Goal: Task Accomplishment & Management: Manage account settings

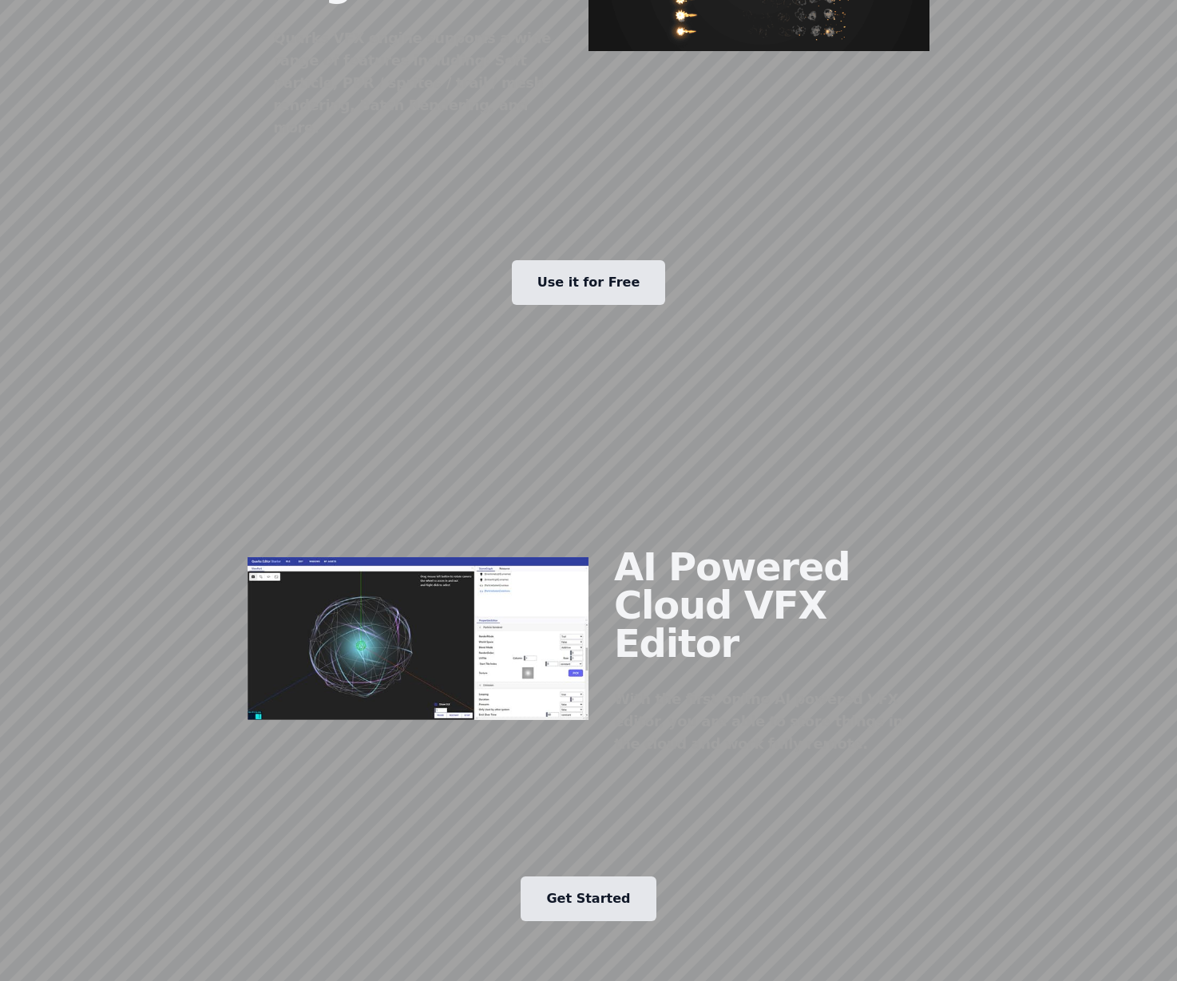
scroll to position [1693, 0]
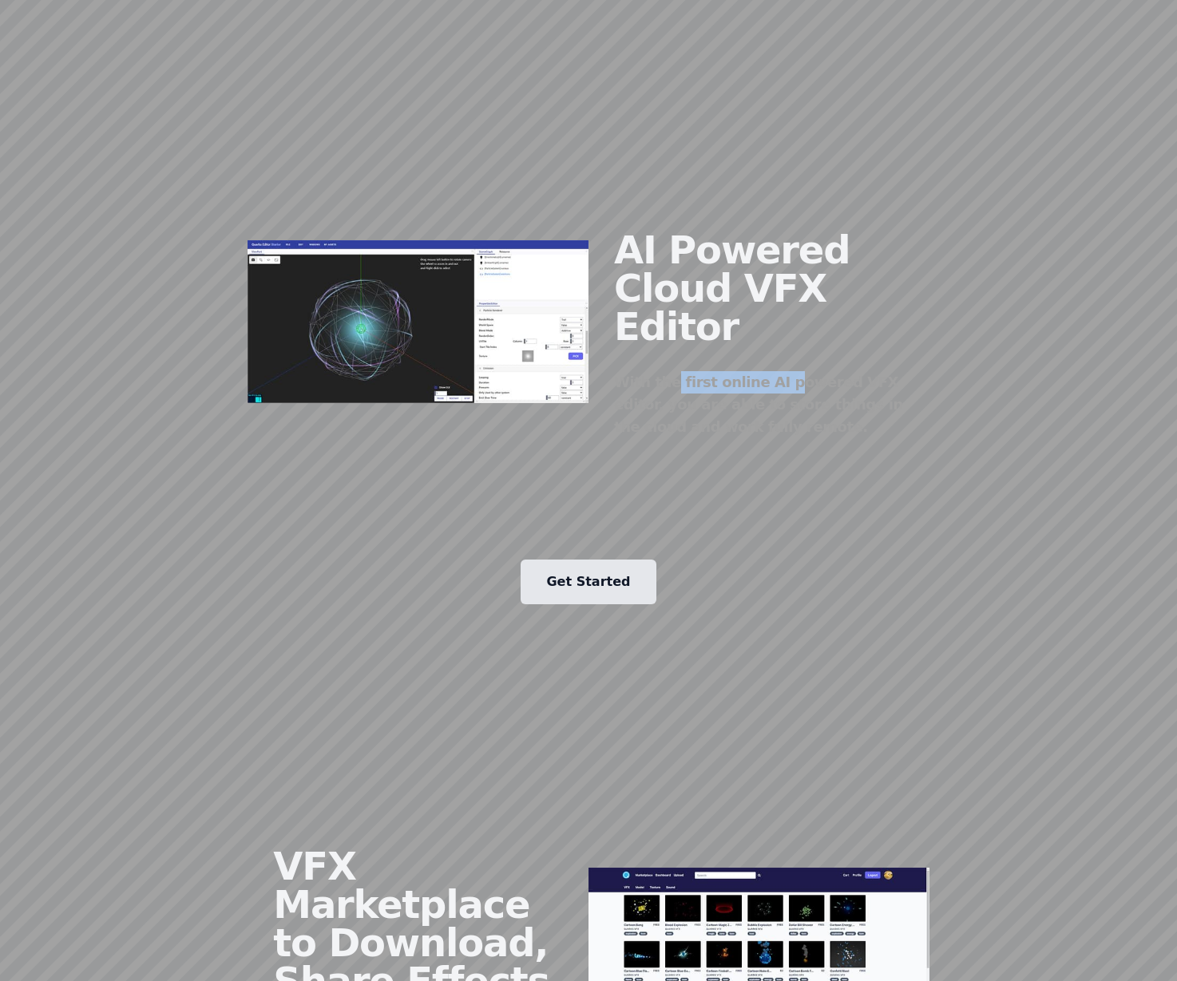
drag, startPoint x: 691, startPoint y: 243, endPoint x: 766, endPoint y: 244, distance: 75.1
click at [766, 371] on div "With the first online AI powered VFX editor, you are able to store things in th…" at bounding box center [759, 404] width 290 height 67
drag, startPoint x: 687, startPoint y: 271, endPoint x: 710, endPoint y: 273, distance: 23.2
click at [710, 371] on div "With the first online AI powered VFX editor, you are able to store things in th…" at bounding box center [759, 404] width 290 height 67
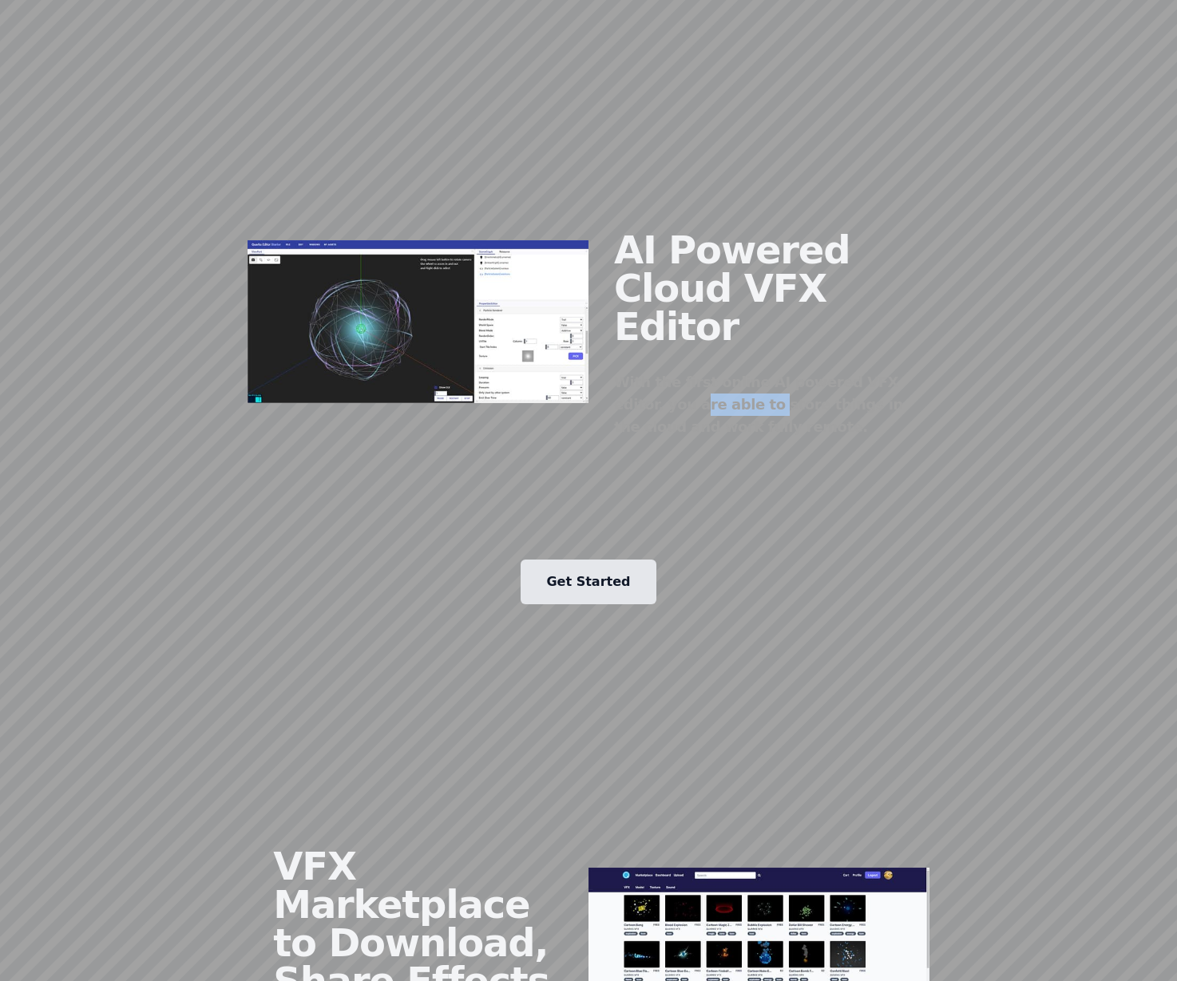
click at [465, 240] on img at bounding box center [417, 322] width 341 height 164
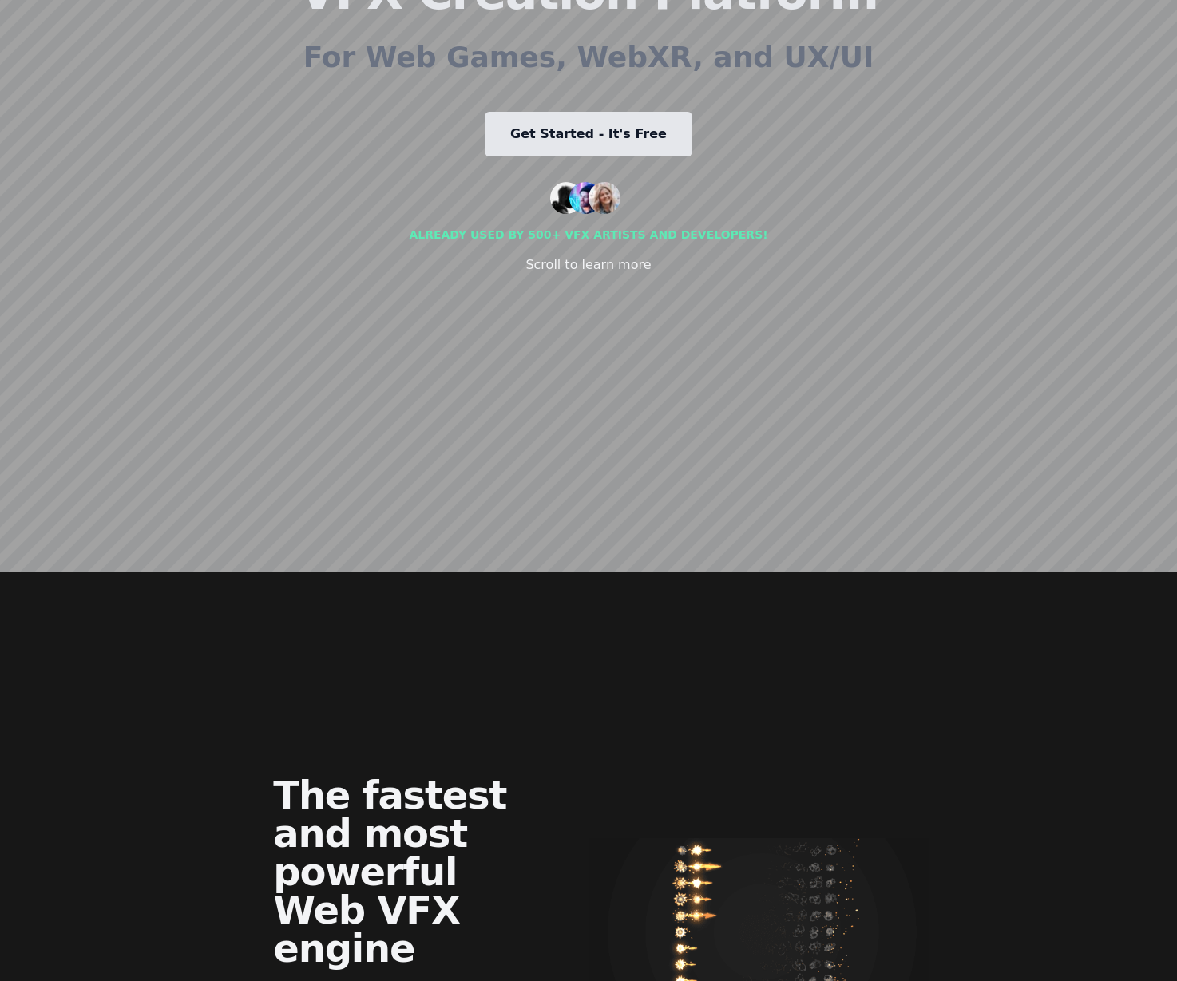
scroll to position [0, 0]
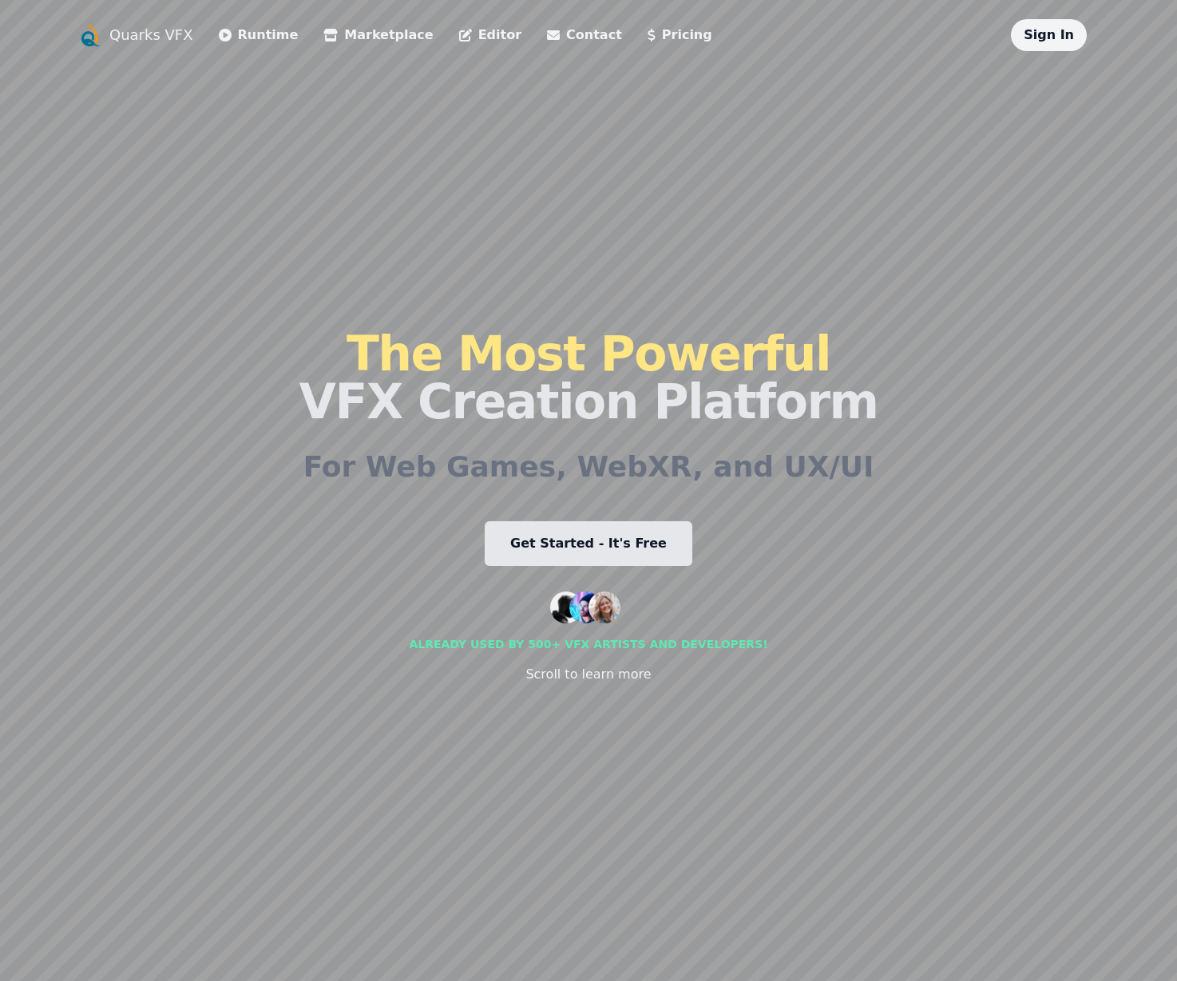
click at [255, 33] on link "Runtime" at bounding box center [259, 35] width 80 height 19
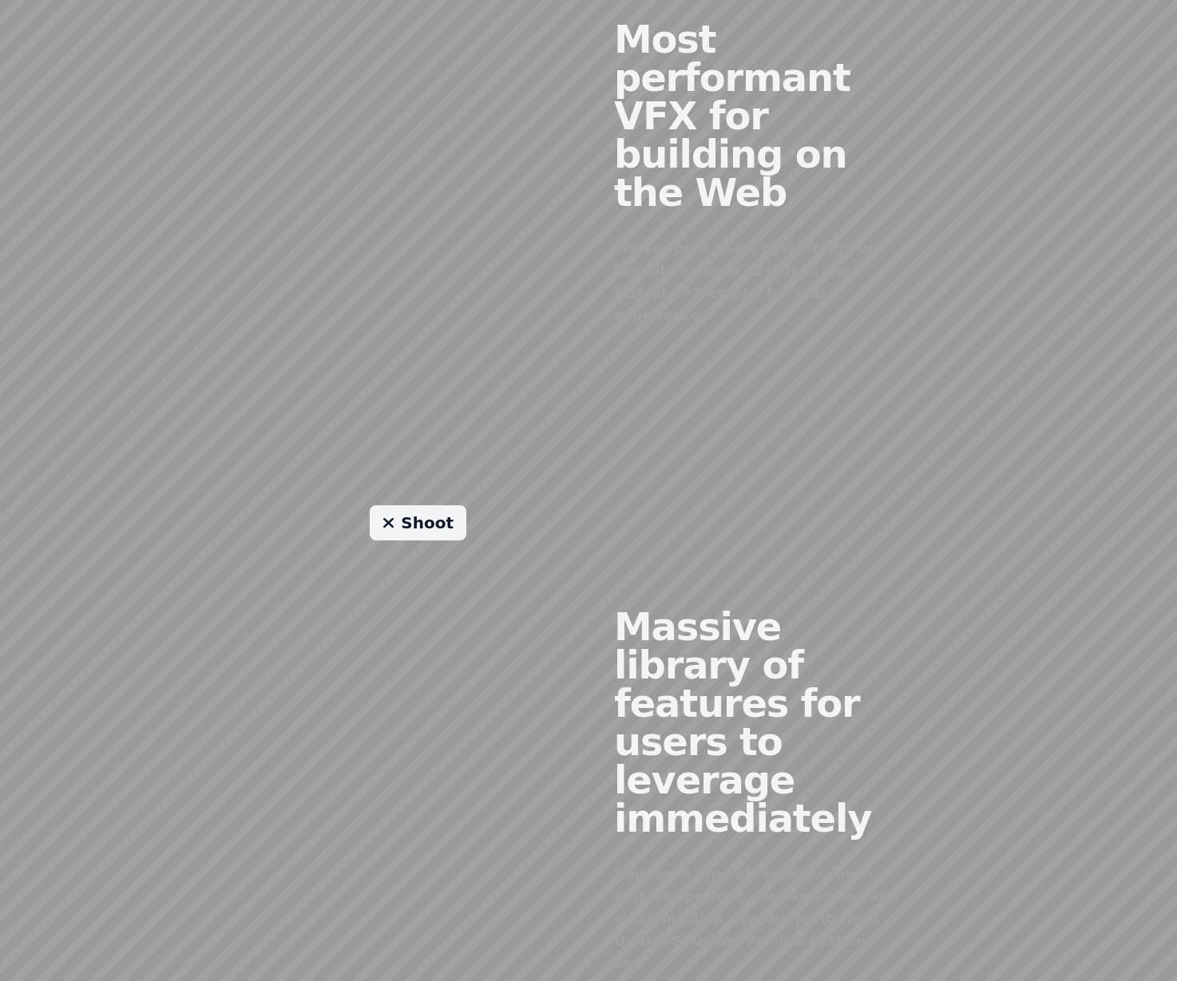
scroll to position [1239, 0]
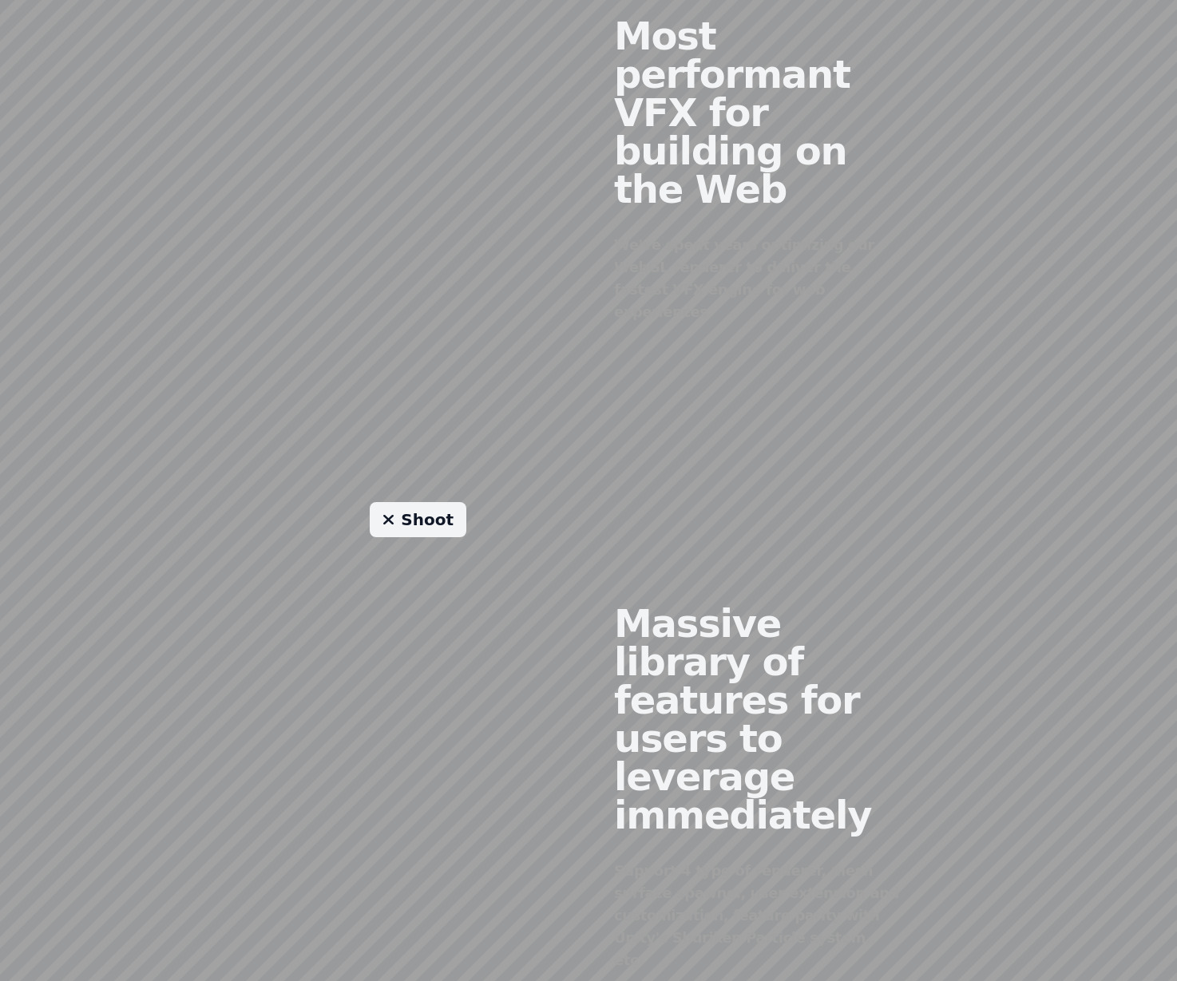
click at [426, 502] on link "Shoot" at bounding box center [418, 519] width 97 height 35
click at [410, 502] on link "Shoot" at bounding box center [418, 519] width 97 height 35
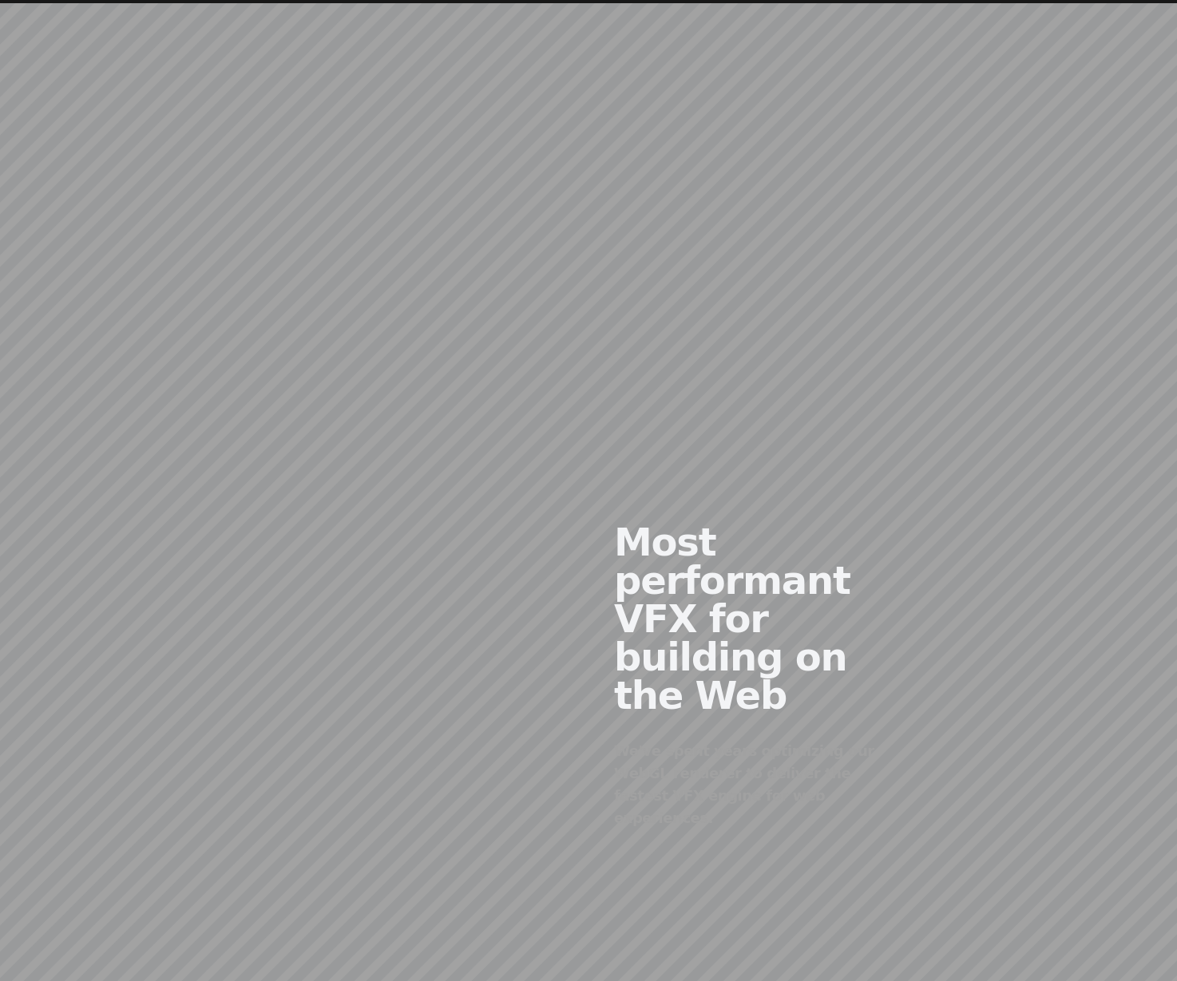
scroll to position [1517, 0]
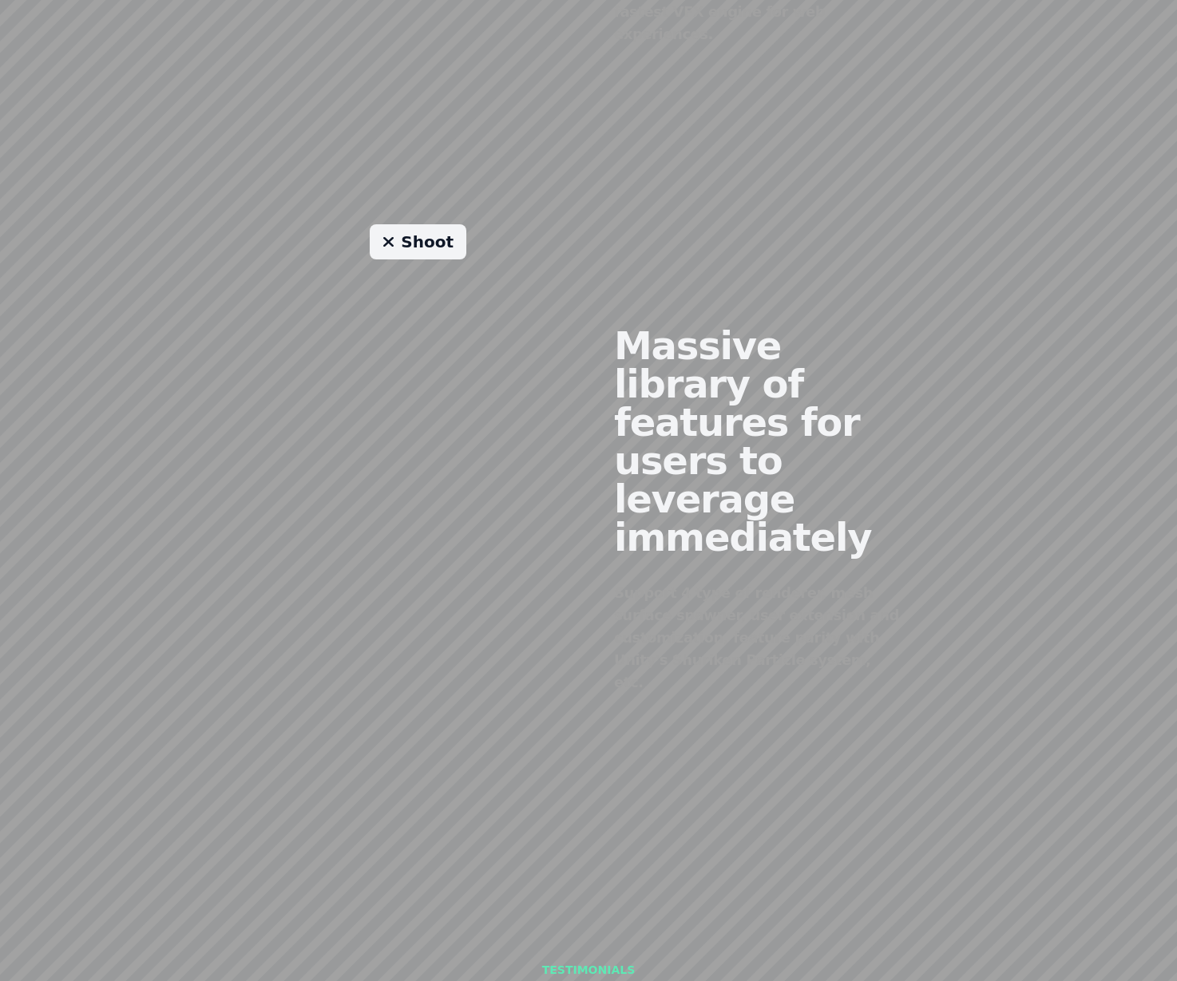
drag, startPoint x: 580, startPoint y: 455, endPoint x: 628, endPoint y: 460, distance: 47.3
click at [583, 455] on div "Shoot" at bounding box center [417, 497] width 341 height 546
click at [685, 582] on div "Support 4 type of renderer, mesh surface spawner, user extension and customizat…" at bounding box center [759, 638] width 290 height 112
drag, startPoint x: 642, startPoint y: 462, endPoint x: 821, endPoint y: 462, distance: 178.8
click at [791, 582] on div "Support 4 type of renderer, mesh surface spawner, user extension and customizat…" at bounding box center [759, 638] width 290 height 112
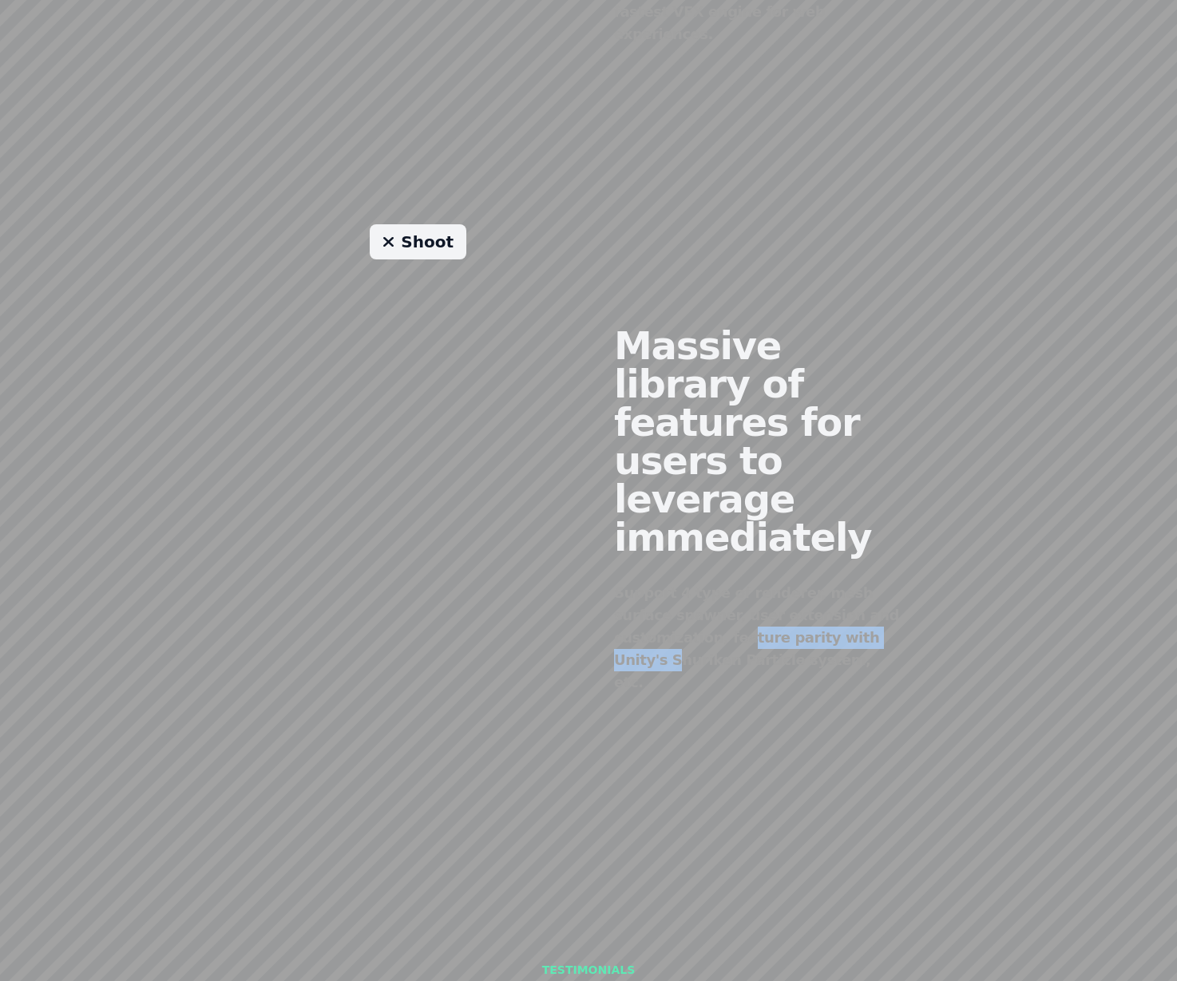
click at [821, 582] on div "Support 4 type of renderer, mesh surface spawner, user extension and customizat…" at bounding box center [759, 638] width 290 height 112
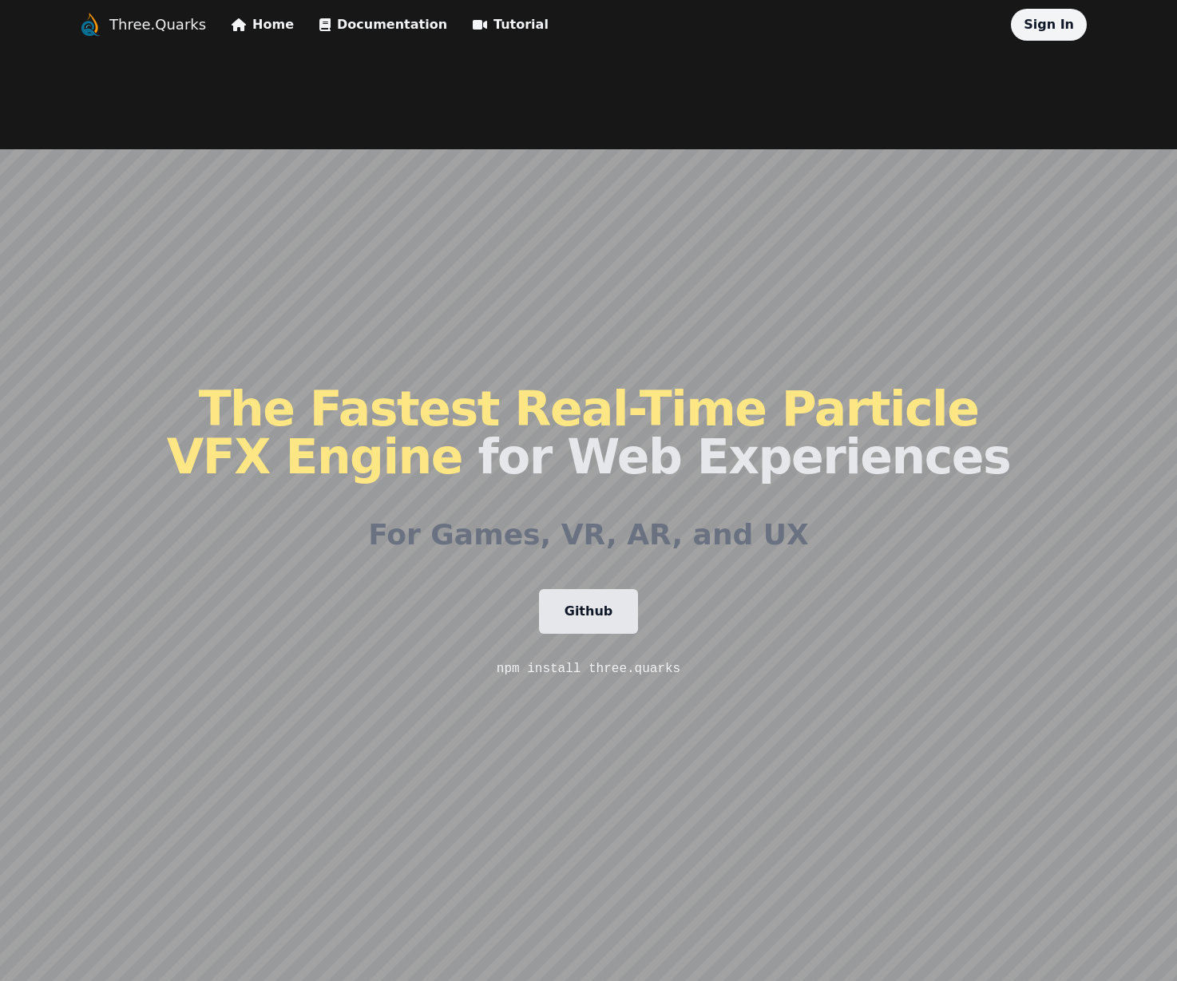
scroll to position [0, 0]
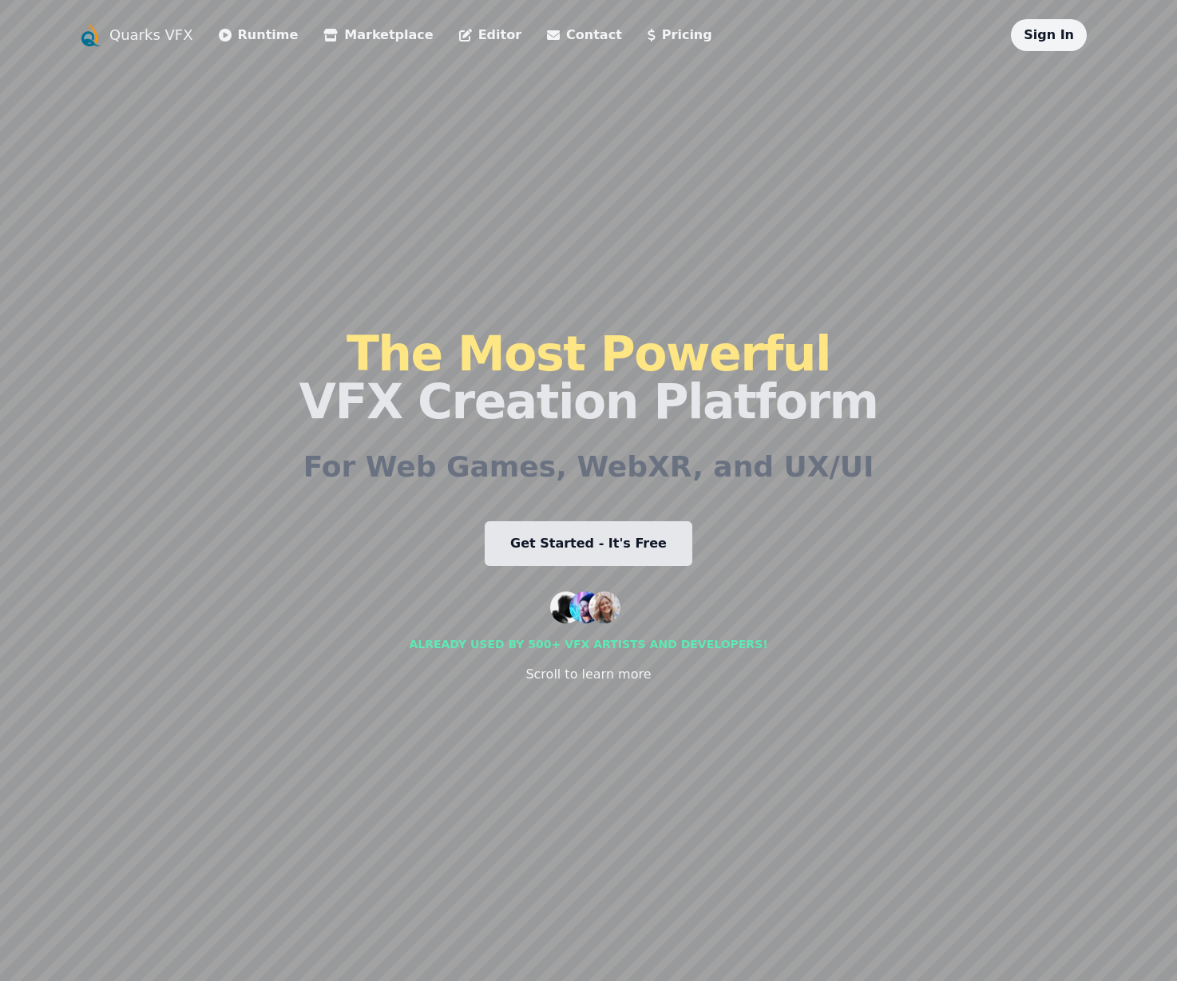
scroll to position [808, 0]
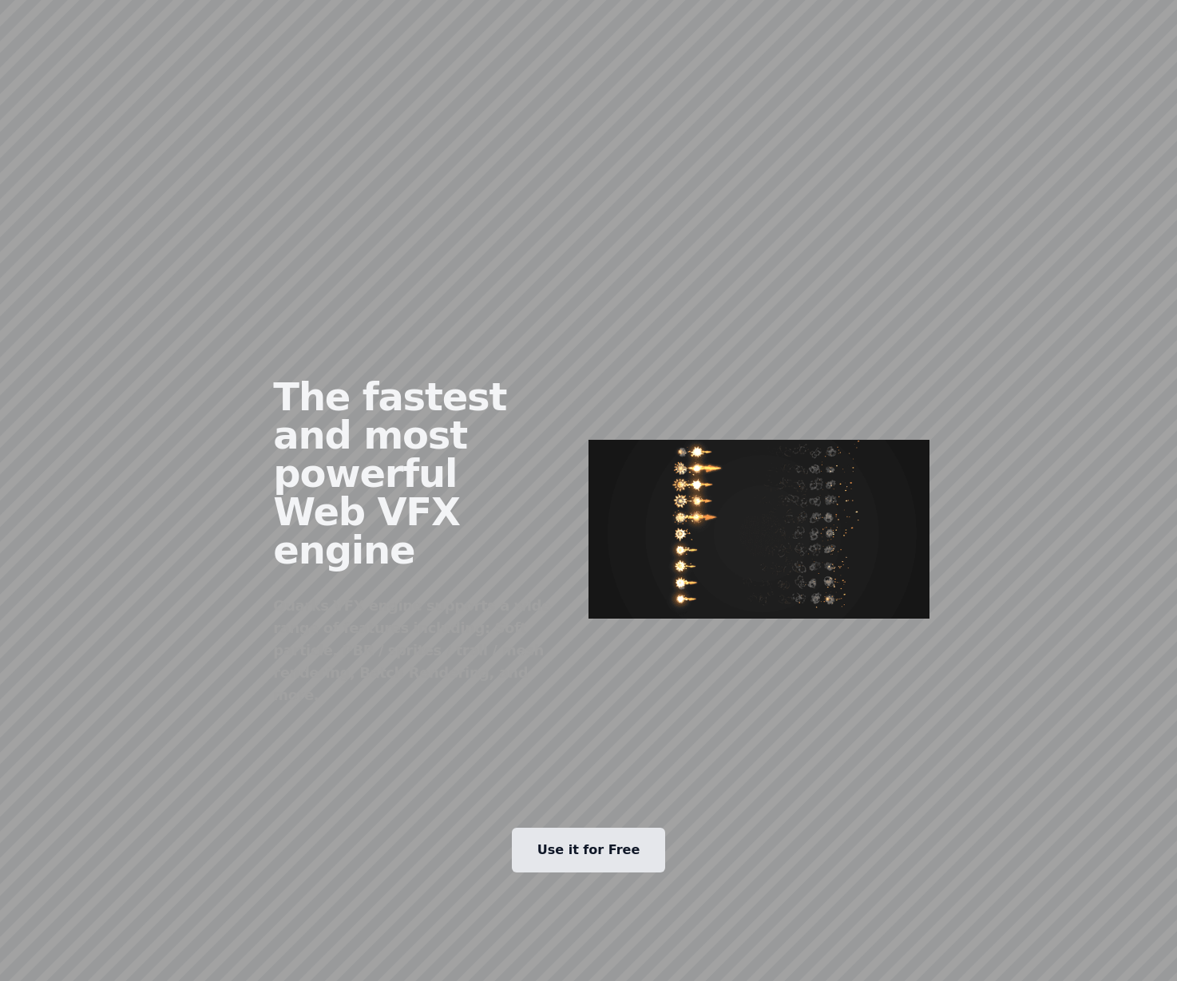
click at [395, 595] on div "Quarks VFX engine supports a wide range of features including: Soft particle, P…" at bounding box center [418, 651] width 290 height 112
click at [819, 440] on img at bounding box center [758, 529] width 341 height 179
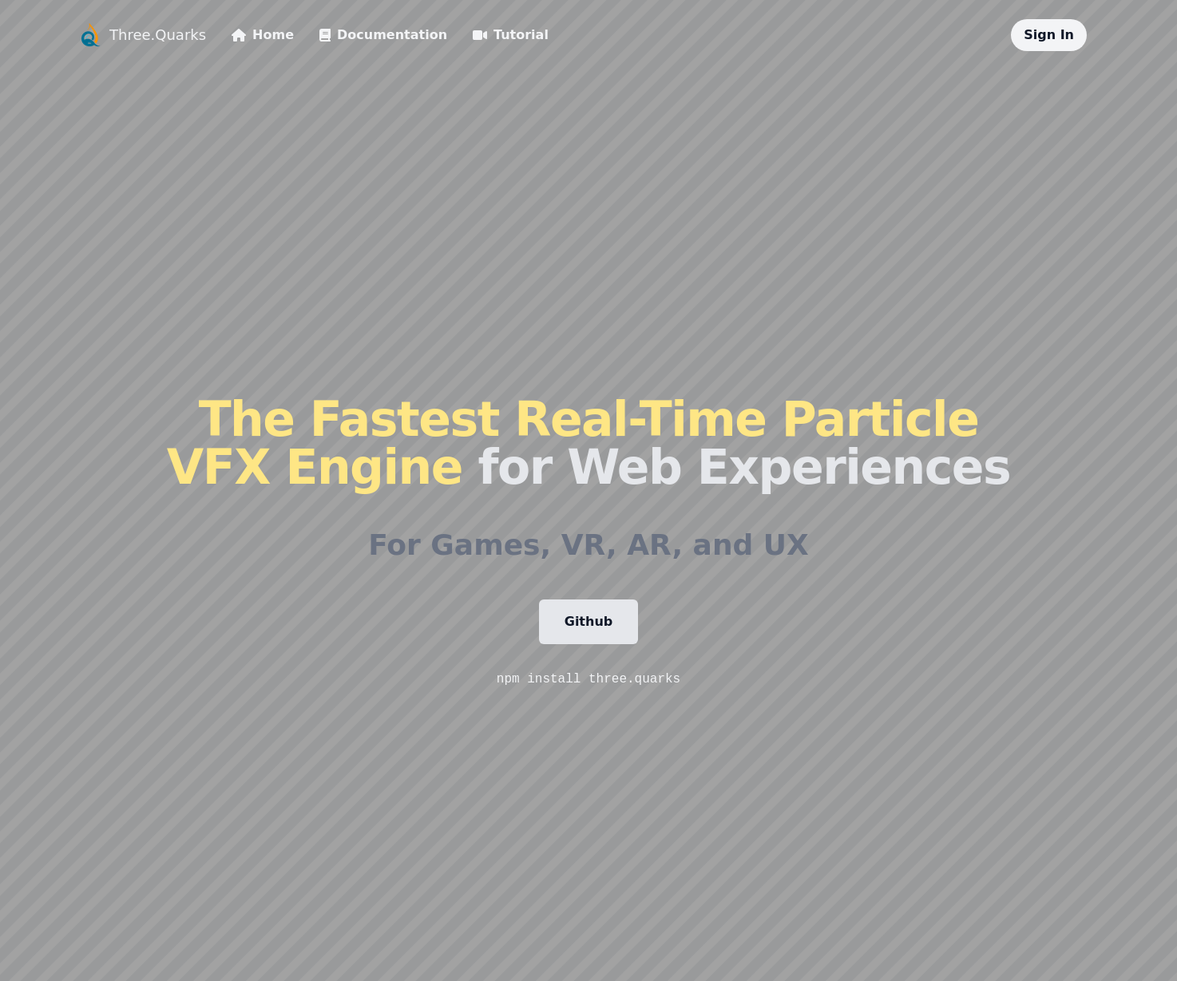
click at [475, 34] on link "Tutorial" at bounding box center [511, 35] width 76 height 19
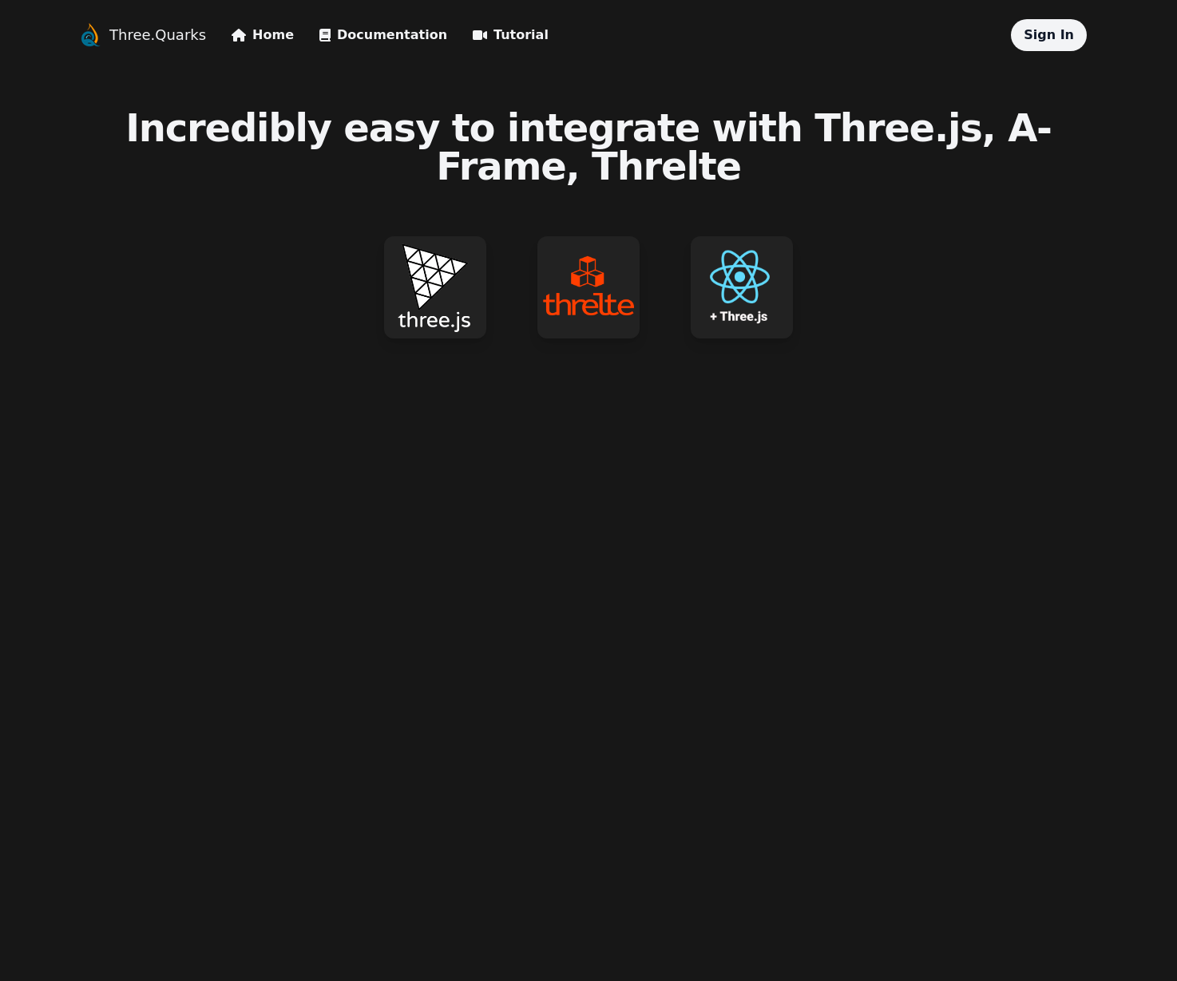
click at [749, 242] on img at bounding box center [742, 287] width 102 height 102
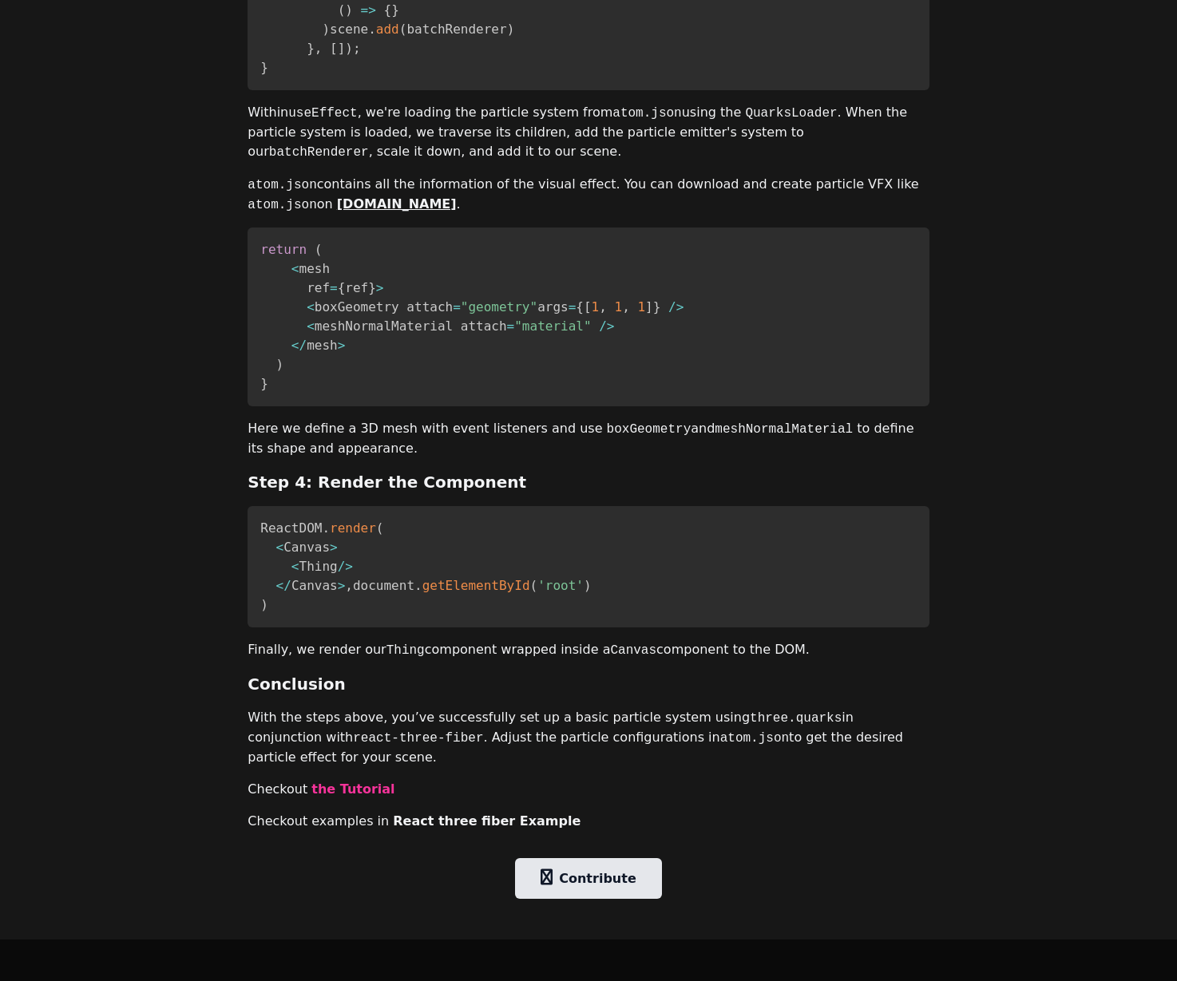
scroll to position [2078, 0]
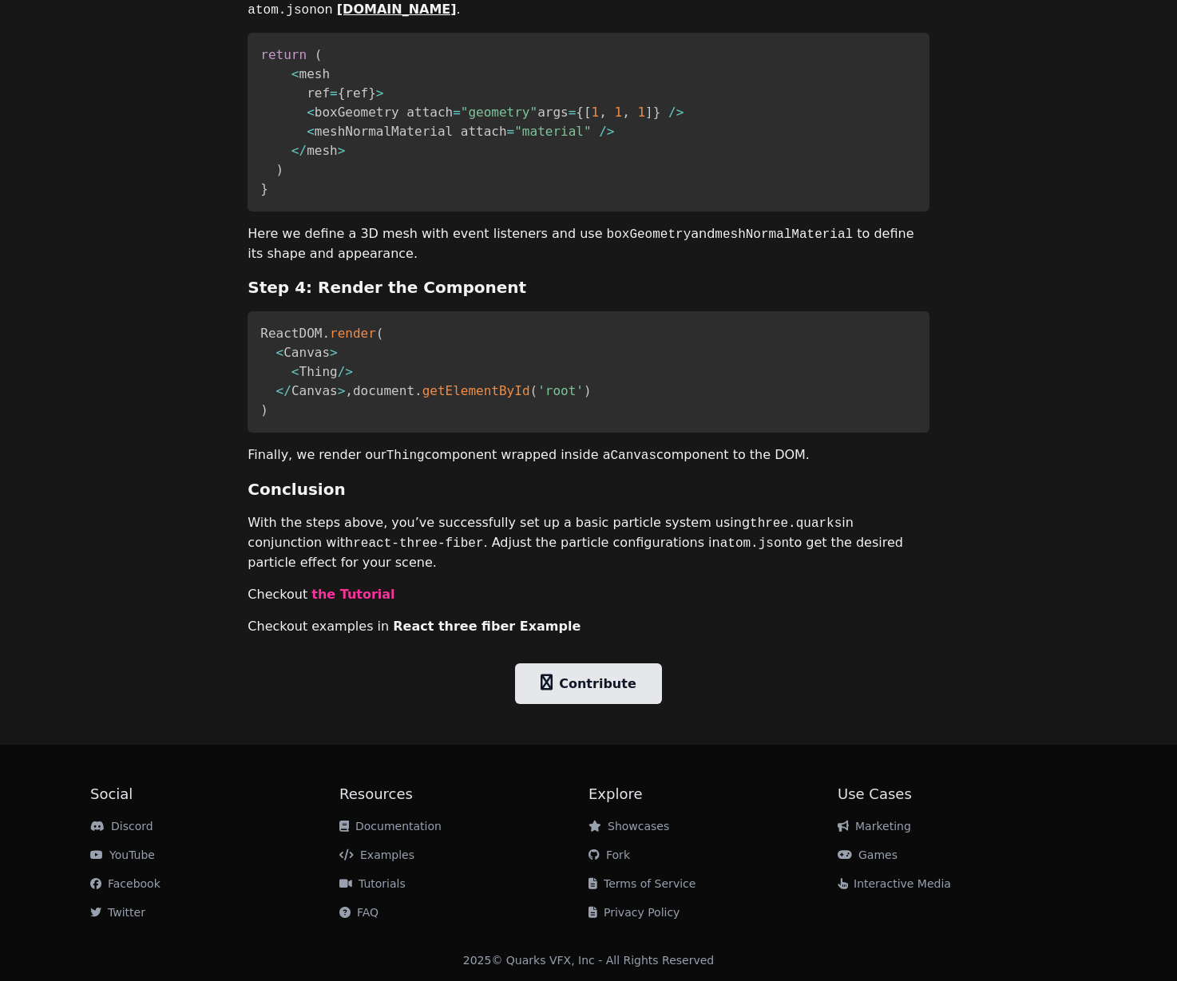
click at [355, 596] on link "the Tutorial" at bounding box center [352, 594] width 83 height 15
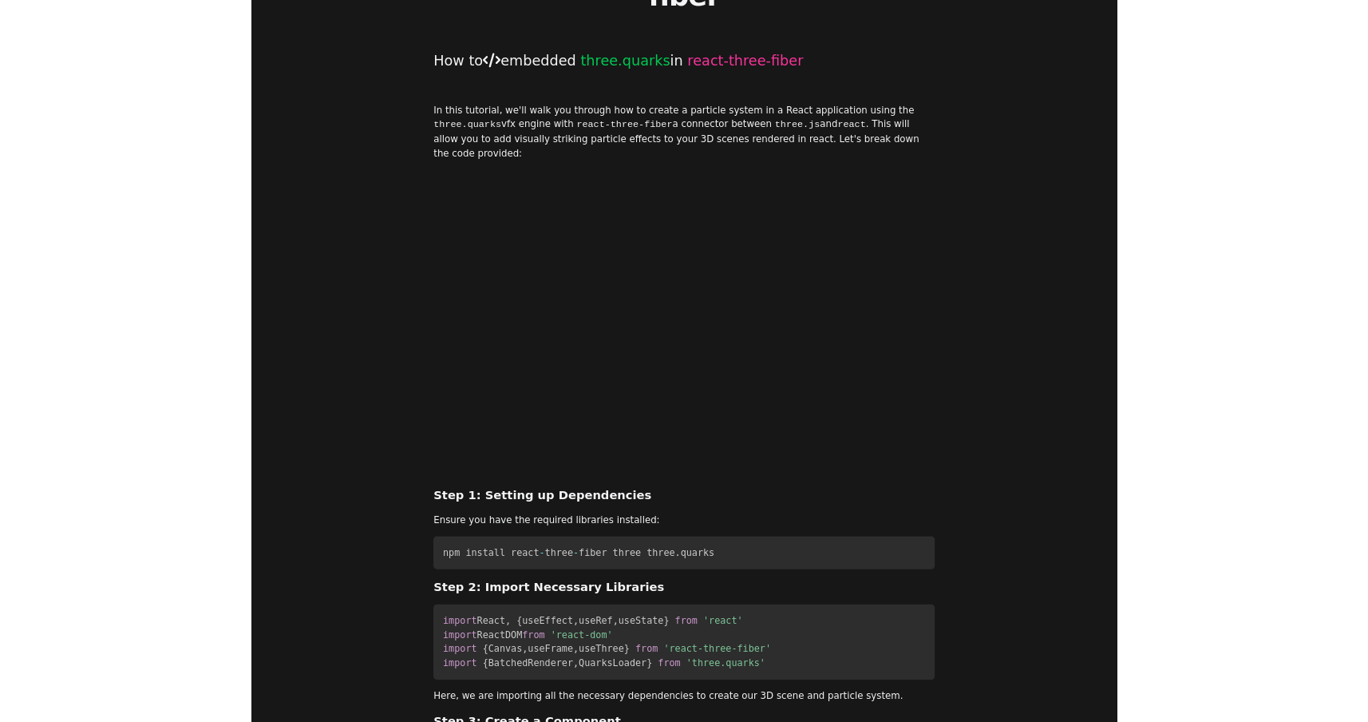
scroll to position [0, 0]
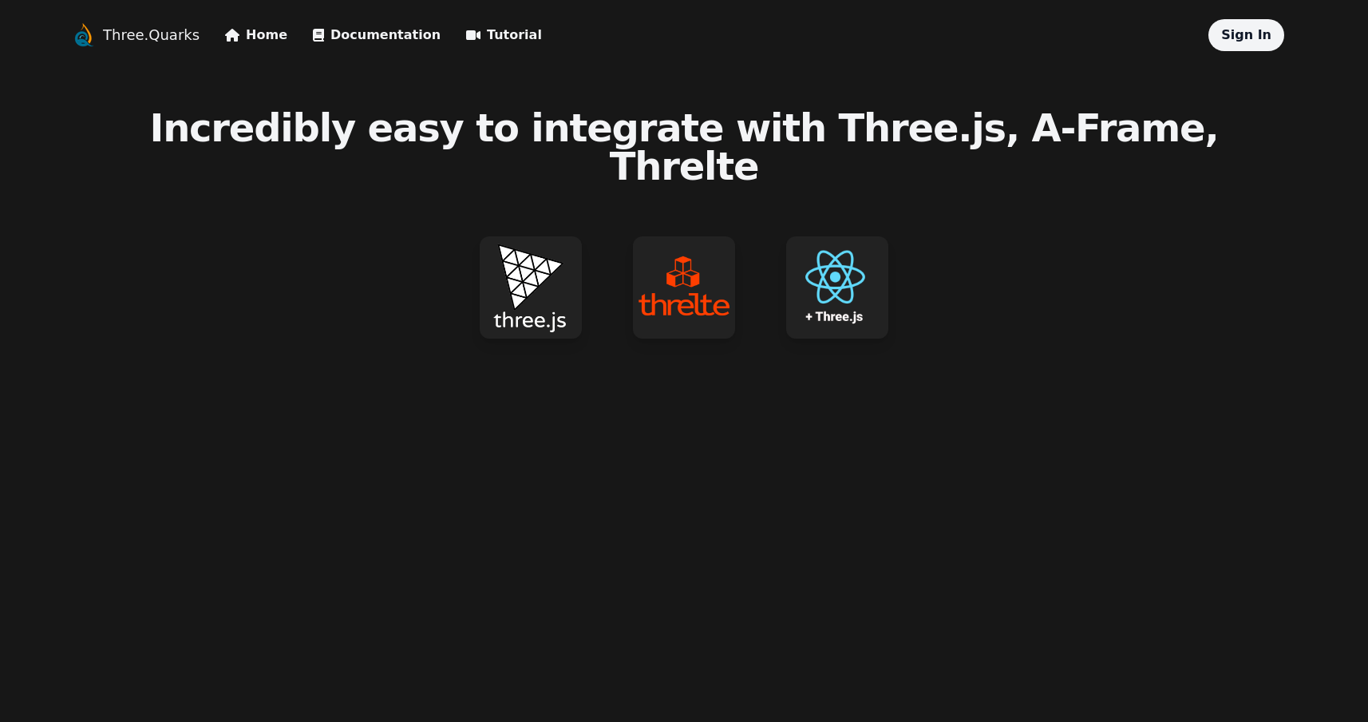
click at [368, 36] on link "Documentation" at bounding box center [377, 35] width 128 height 19
click at [159, 34] on link "Three.Quarks" at bounding box center [151, 35] width 97 height 22
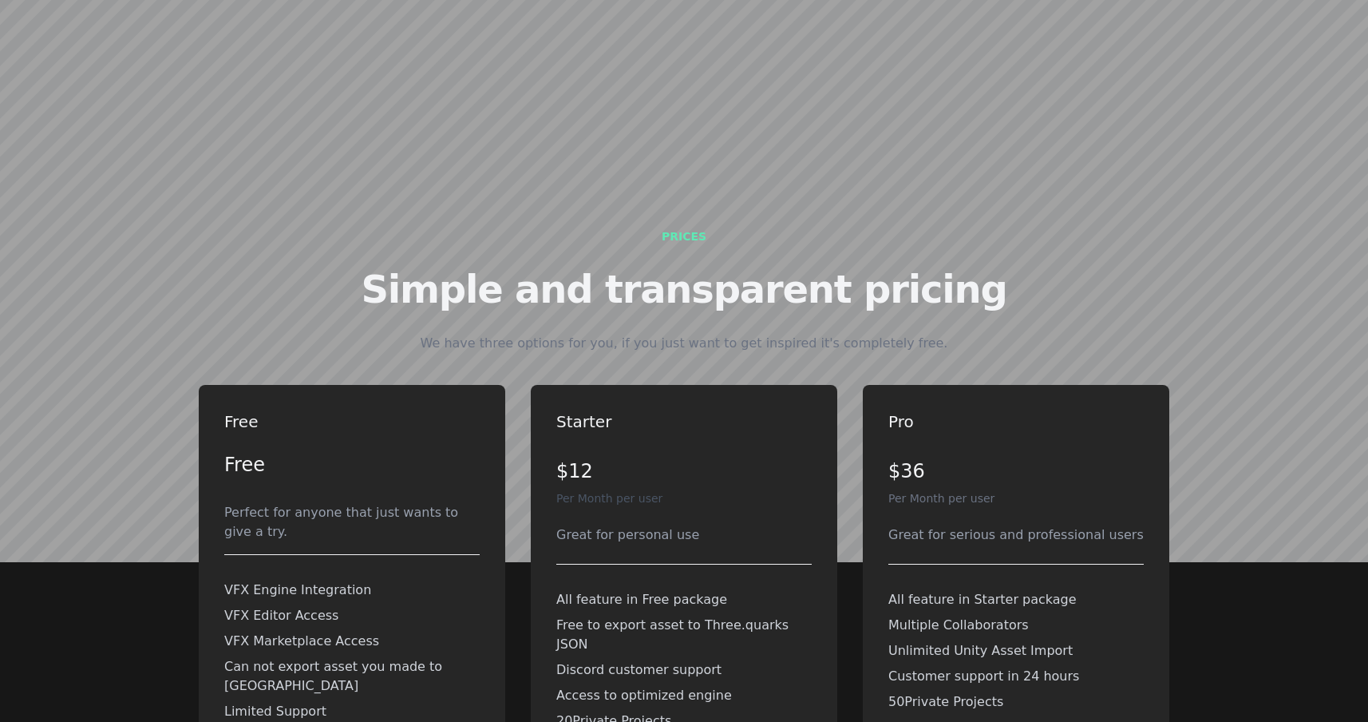
scroll to position [3646, 0]
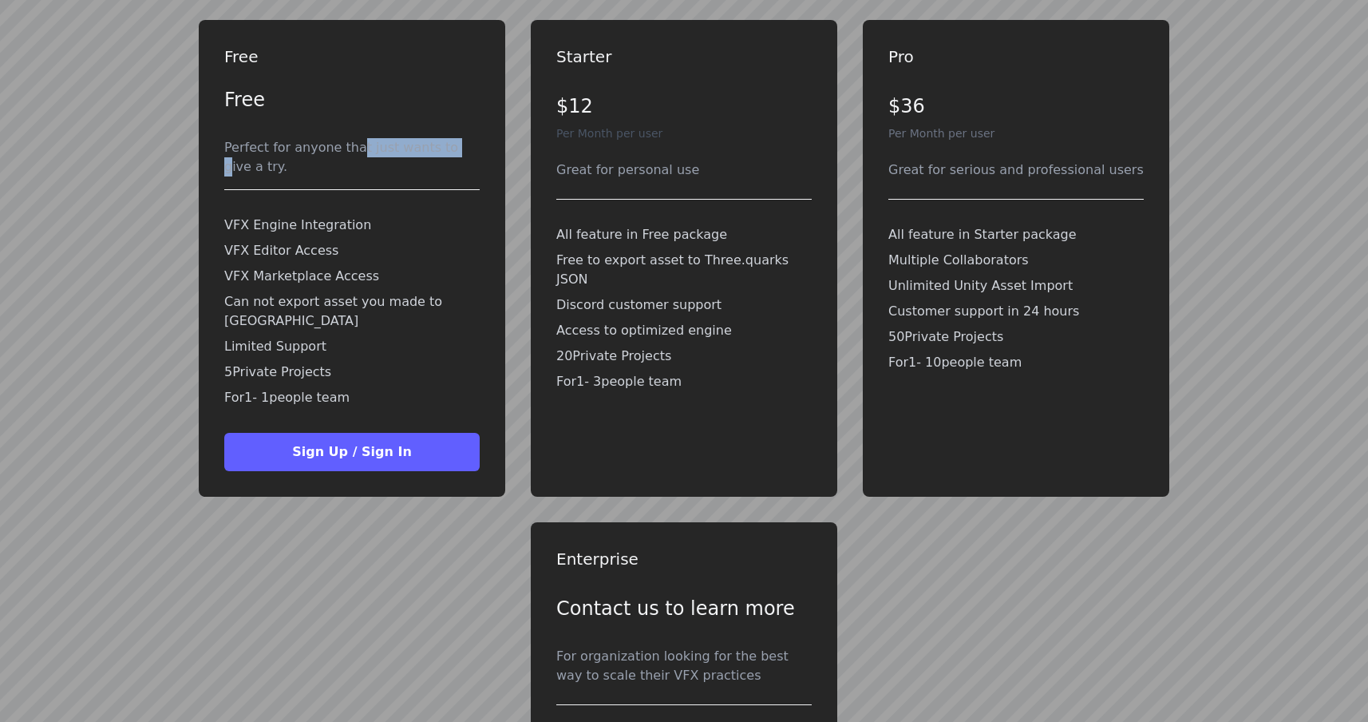
drag, startPoint x: 353, startPoint y: 197, endPoint x: 468, endPoint y: 204, distance: 115.2
click at [464, 176] on div "Perfect for anyone that just wants to give a try." at bounding box center [351, 157] width 255 height 38
drag, startPoint x: 620, startPoint y: 289, endPoint x: 702, endPoint y: 291, distance: 82.3
click at [702, 244] on p "All feature in Free package" at bounding box center [683, 234] width 255 height 19
drag, startPoint x: 702, startPoint y: 291, endPoint x: 614, endPoint y: 308, distance: 89.4
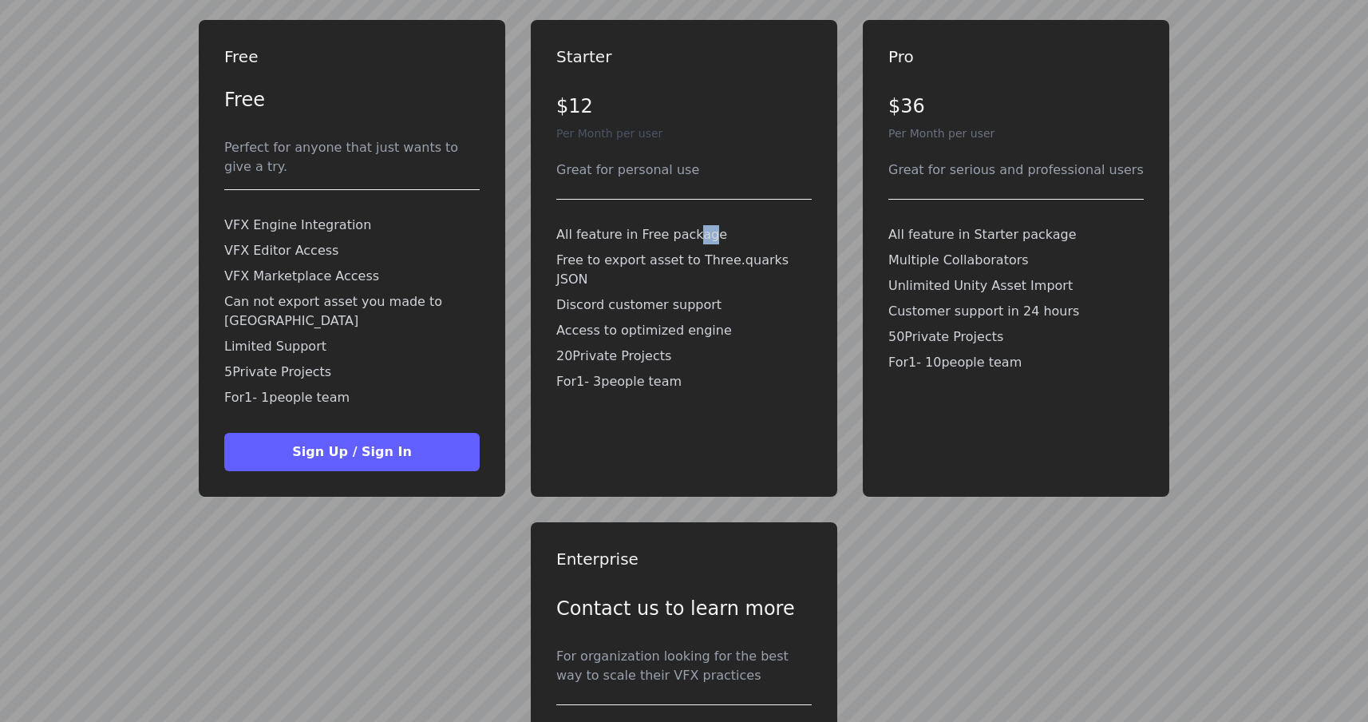
click at [679, 244] on p "All feature in Free package" at bounding box center [683, 234] width 255 height 19
drag, startPoint x: 597, startPoint y: 311, endPoint x: 749, endPoint y: 316, distance: 151.8
click at [746, 289] on p "Free to export asset to Three.quarks JSON" at bounding box center [683, 270] width 255 height 38
drag, startPoint x: 749, startPoint y: 316, endPoint x: 728, endPoint y: 324, distance: 22.2
click at [739, 289] on p "Free to export asset to Three.quarks JSON" at bounding box center [683, 270] width 255 height 38
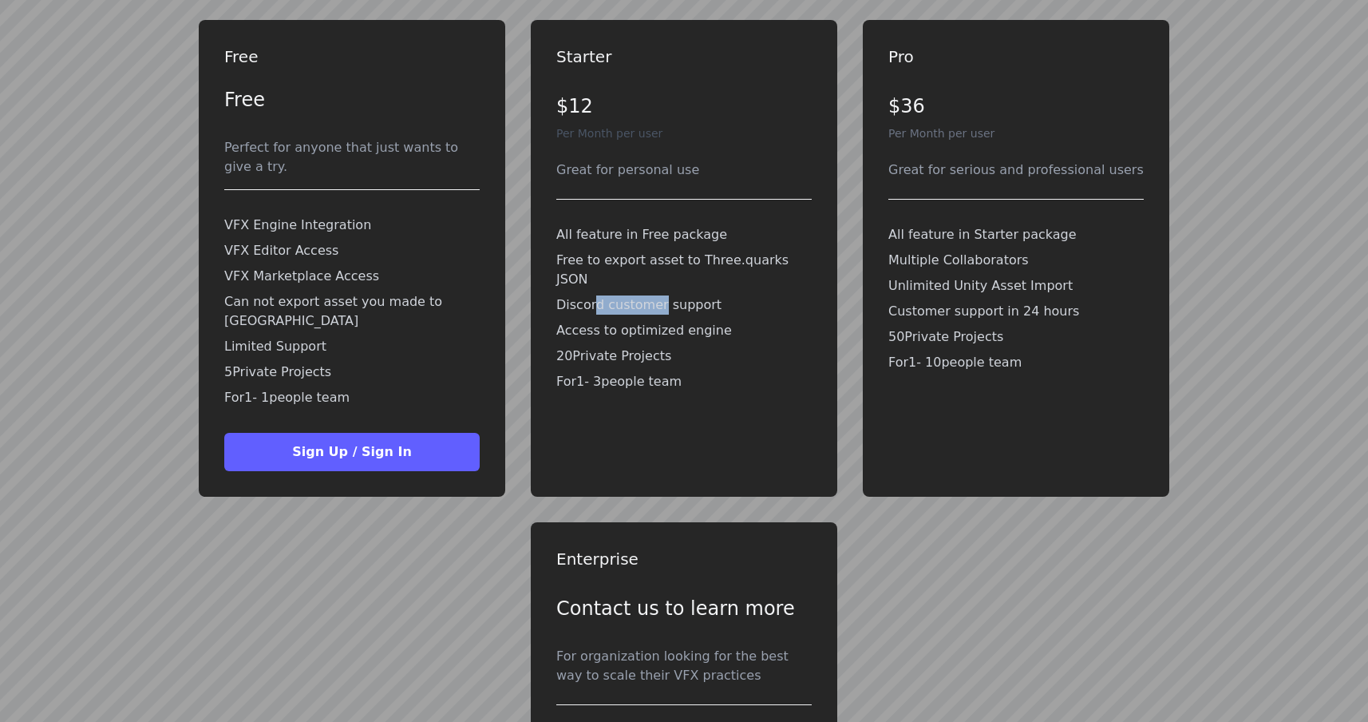
drag, startPoint x: 593, startPoint y: 342, endPoint x: 668, endPoint y: 340, distance: 75.1
click at [668, 315] on p "Discord customer support" at bounding box center [683, 304] width 255 height 19
click at [666, 315] on p "Discord customer support" at bounding box center [683, 304] width 255 height 19
drag, startPoint x: 675, startPoint y: 358, endPoint x: 745, endPoint y: 365, distance: 70.5
click at [744, 340] on p "Access to optimized engine" at bounding box center [683, 330] width 255 height 19
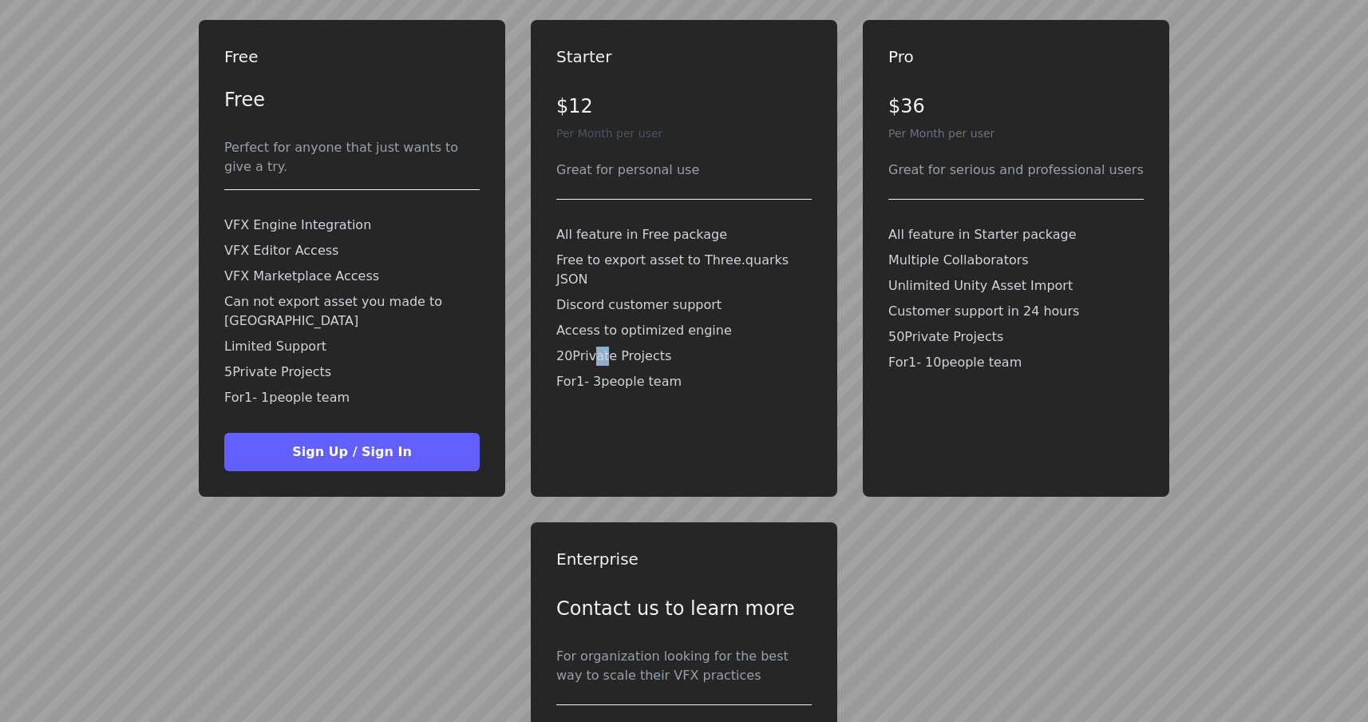
drag, startPoint x: 590, startPoint y: 398, endPoint x: 610, endPoint y: 395, distance: 20.1
click at [607, 366] on p "20 Private Projects" at bounding box center [683, 355] width 255 height 19
click at [624, 391] on p "For 1 - 3 people team" at bounding box center [683, 381] width 255 height 19
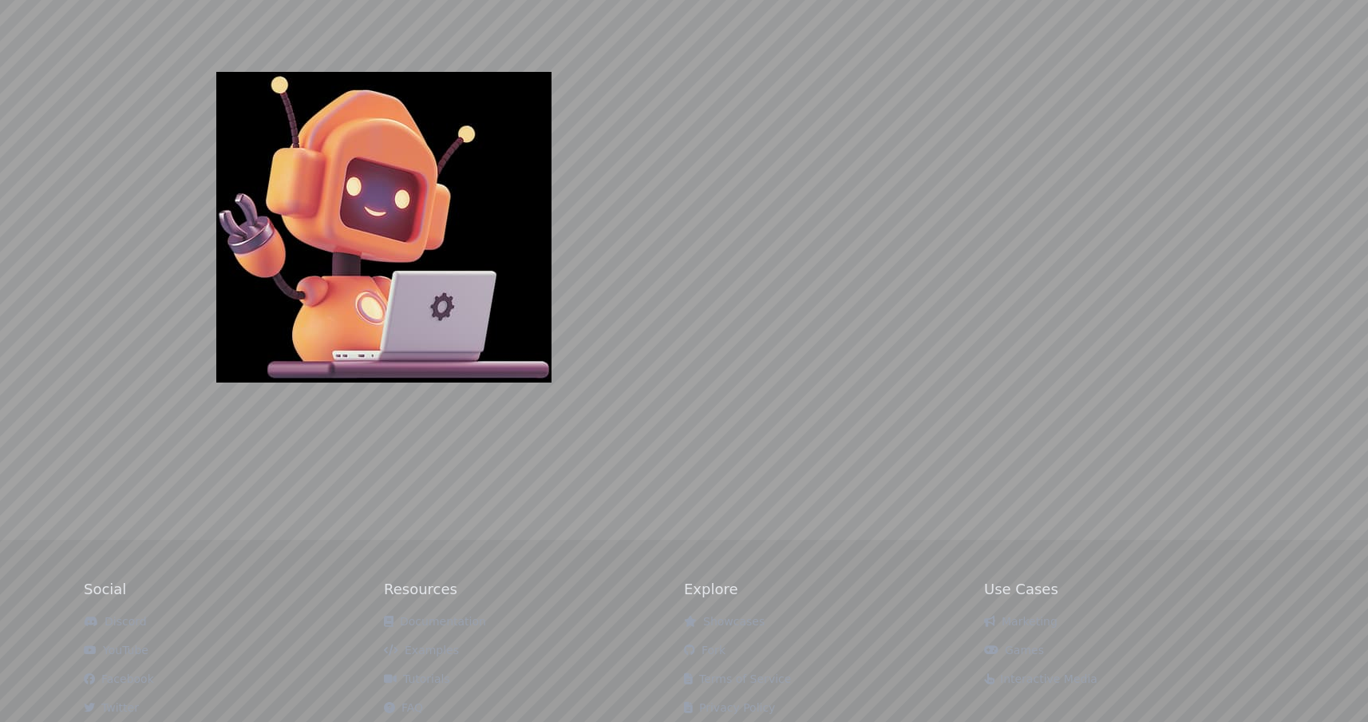
scroll to position [4779, 0]
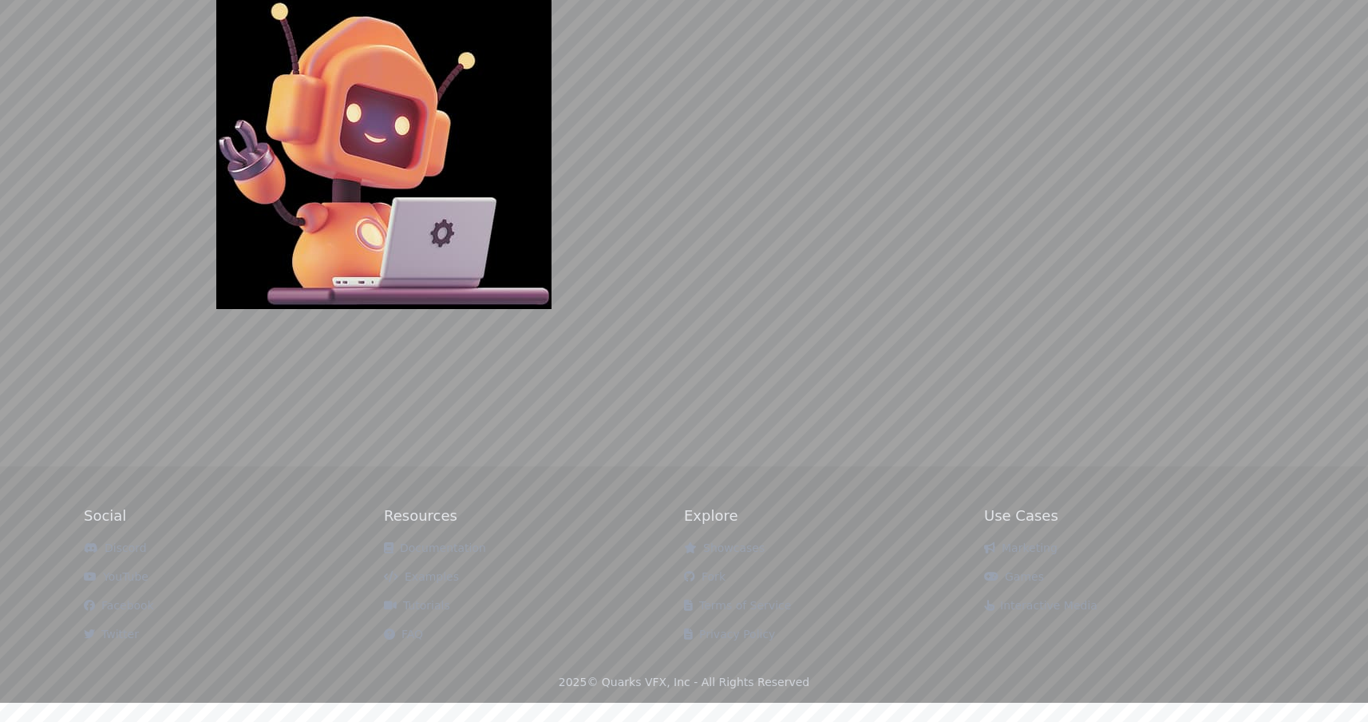
click at [449, 554] on link "Documentation" at bounding box center [435, 547] width 102 height 13
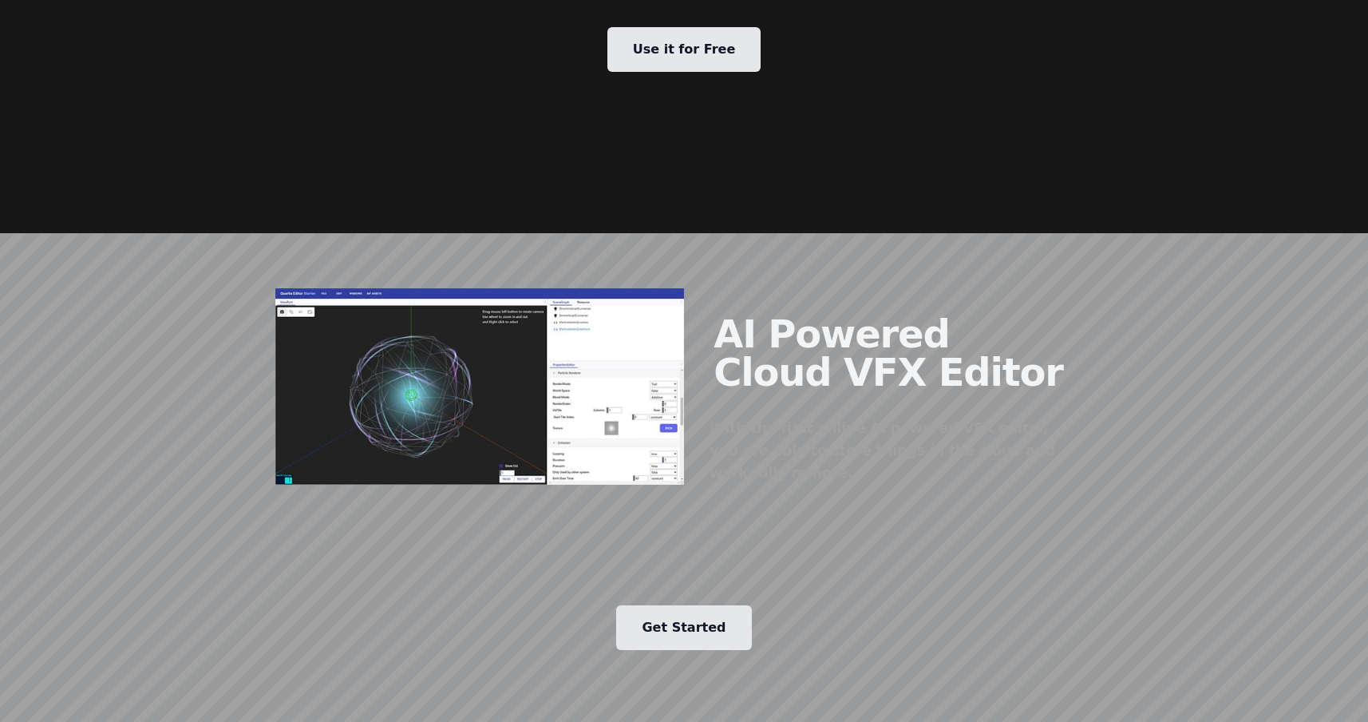
scroll to position [1483, 0]
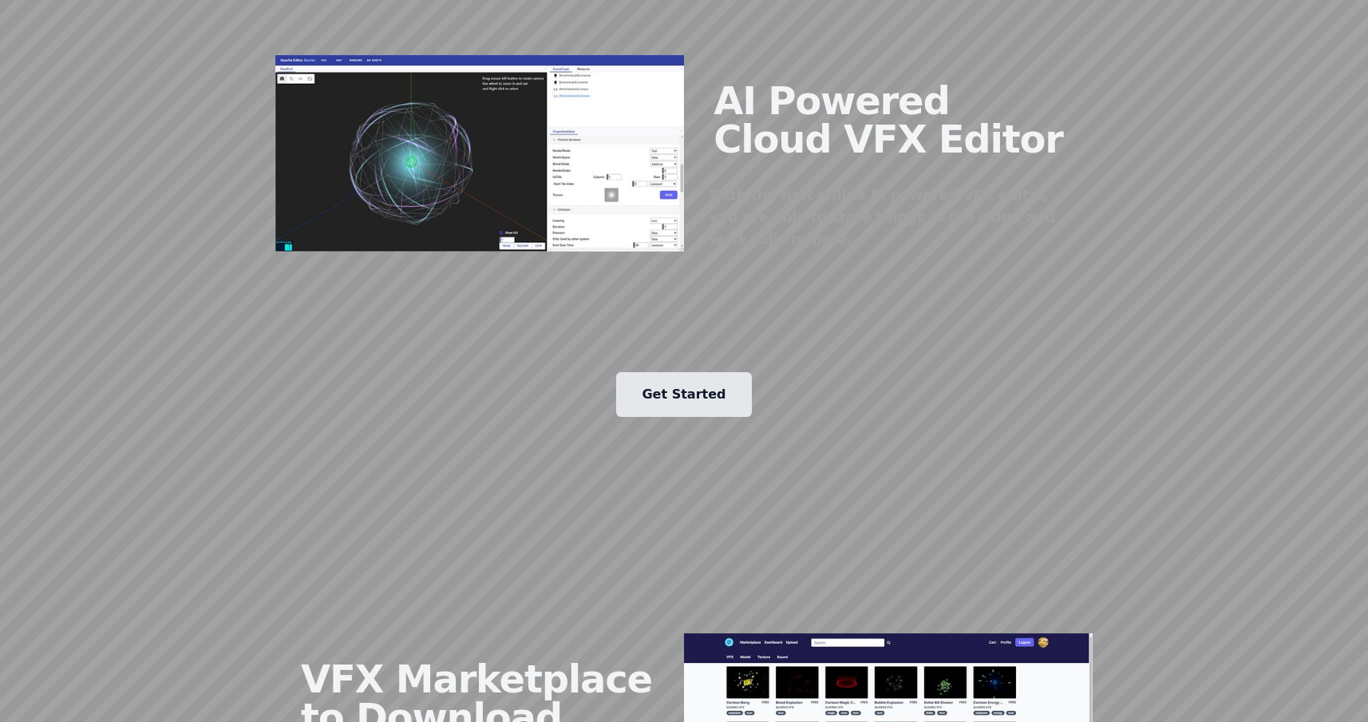
click at [695, 170] on div "AI Powered Cloud VFX Editor With the first online AI powered VFX editor, you ar…" at bounding box center [888, 153] width 409 height 348
click at [673, 372] on link "Get Started" at bounding box center [683, 394] width 135 height 45
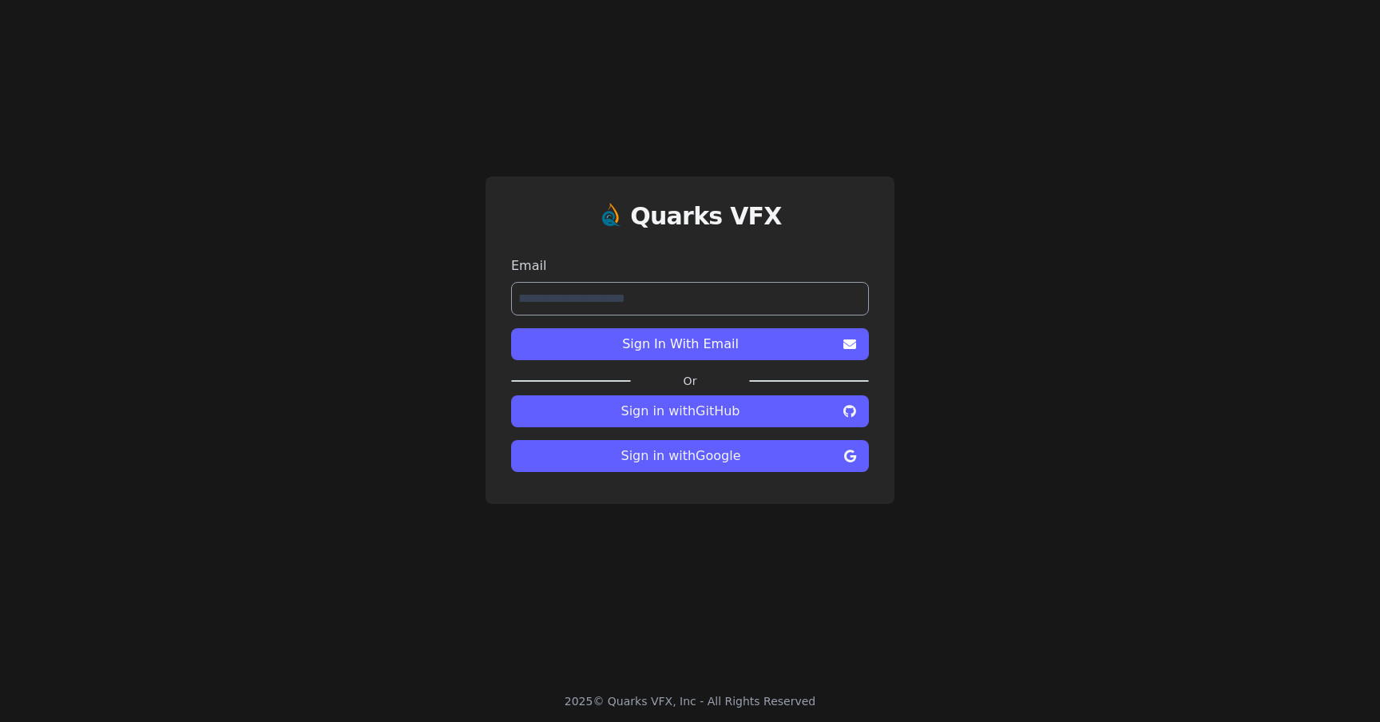
type input "**********"
click at [690, 344] on button "Sign In With Email" at bounding box center [690, 344] width 358 height 32
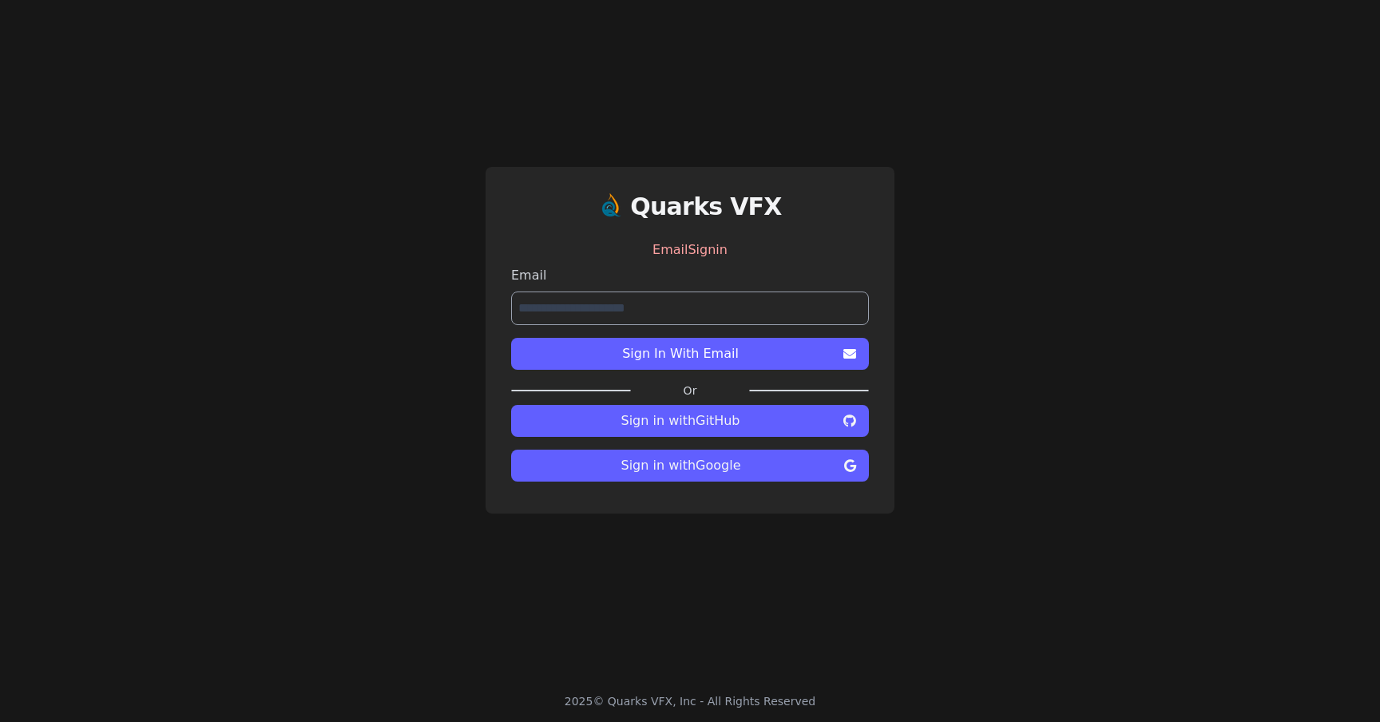
click at [1001, 358] on div "**********" at bounding box center [690, 340] width 1380 height 680
click at [758, 350] on span "Sign In With Email" at bounding box center [680, 353] width 313 height 19
click at [649, 287] on div "**********" at bounding box center [690, 295] width 358 height 59
click at [671, 270] on label "Email" at bounding box center [690, 275] width 358 height 19
click at [682, 242] on div "EmailSignin" at bounding box center [690, 250] width 358 height 32
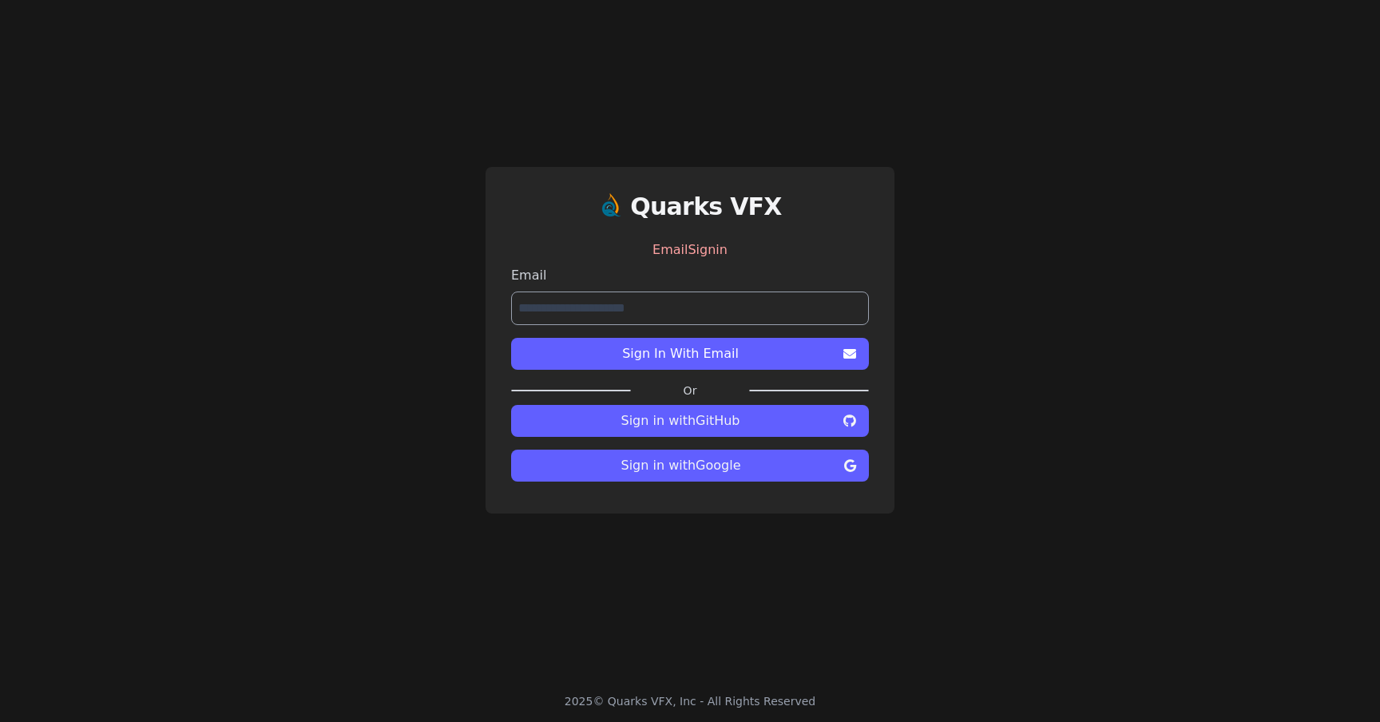
drag, startPoint x: 682, startPoint y: 242, endPoint x: 727, endPoint y: 263, distance: 50.4
click at [683, 242] on div "EmailSignin" at bounding box center [690, 250] width 358 height 32
click at [996, 381] on div "**********" at bounding box center [690, 340] width 1380 height 680
